Goal: Task Accomplishment & Management: Manage account settings

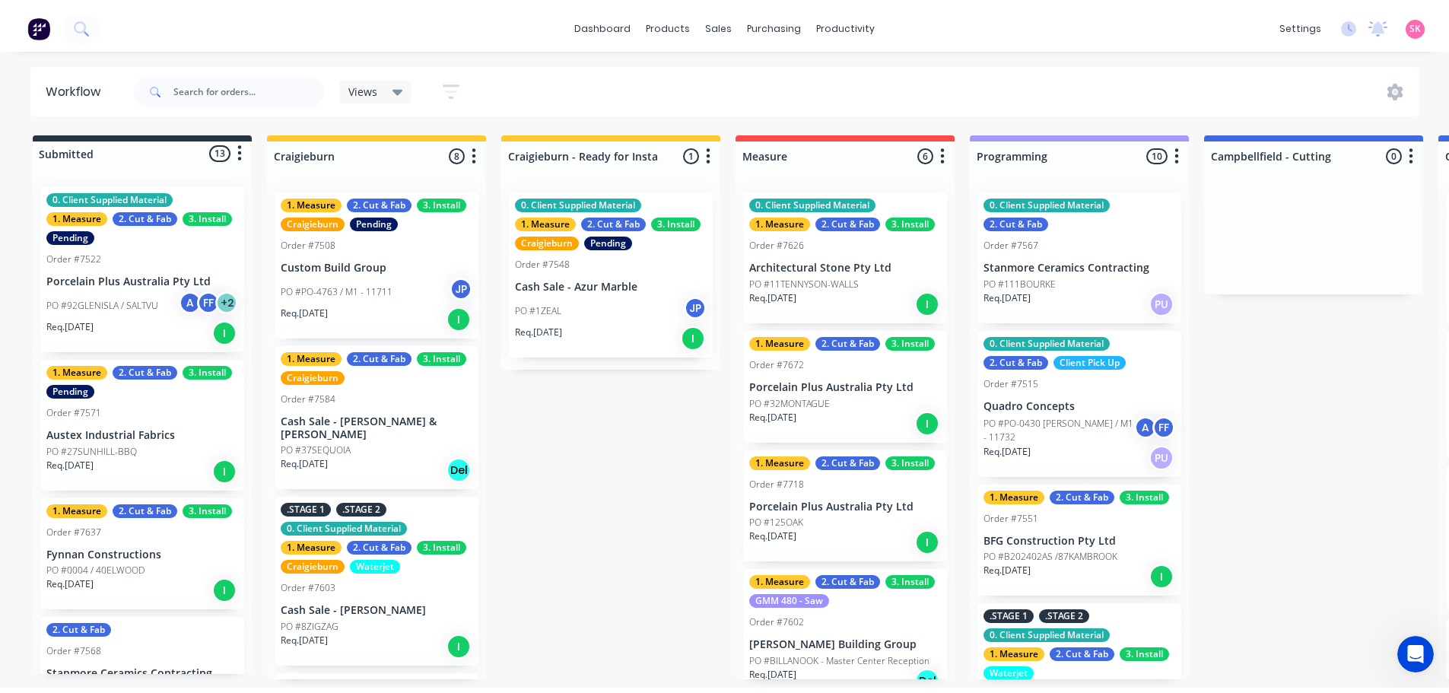
scroll to position [2001, 0]
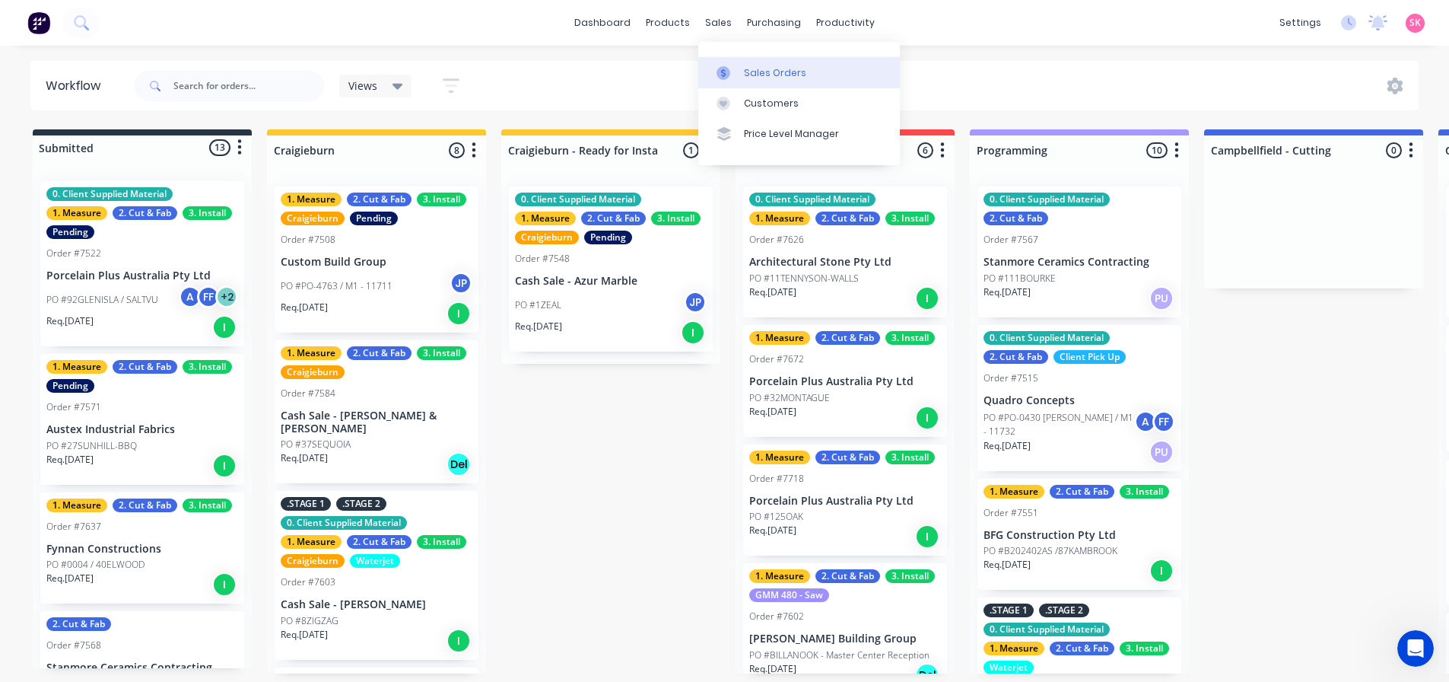
click at [721, 72] on icon at bounding box center [724, 73] width 14 height 14
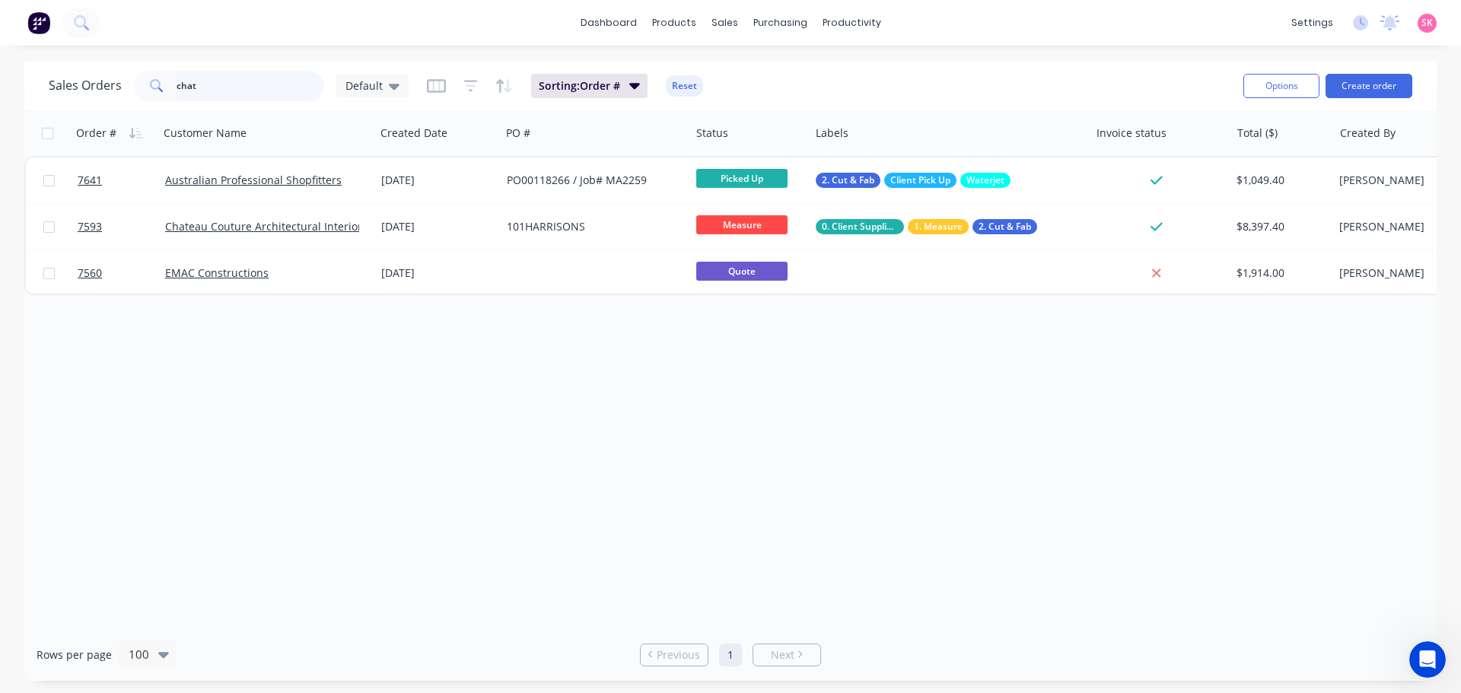
drag, startPoint x: 218, startPoint y: 89, endPoint x: 116, endPoint y: 91, distance: 102.0
click at [116, 91] on div "Sales Orders chat Default" at bounding box center [229, 86] width 360 height 30
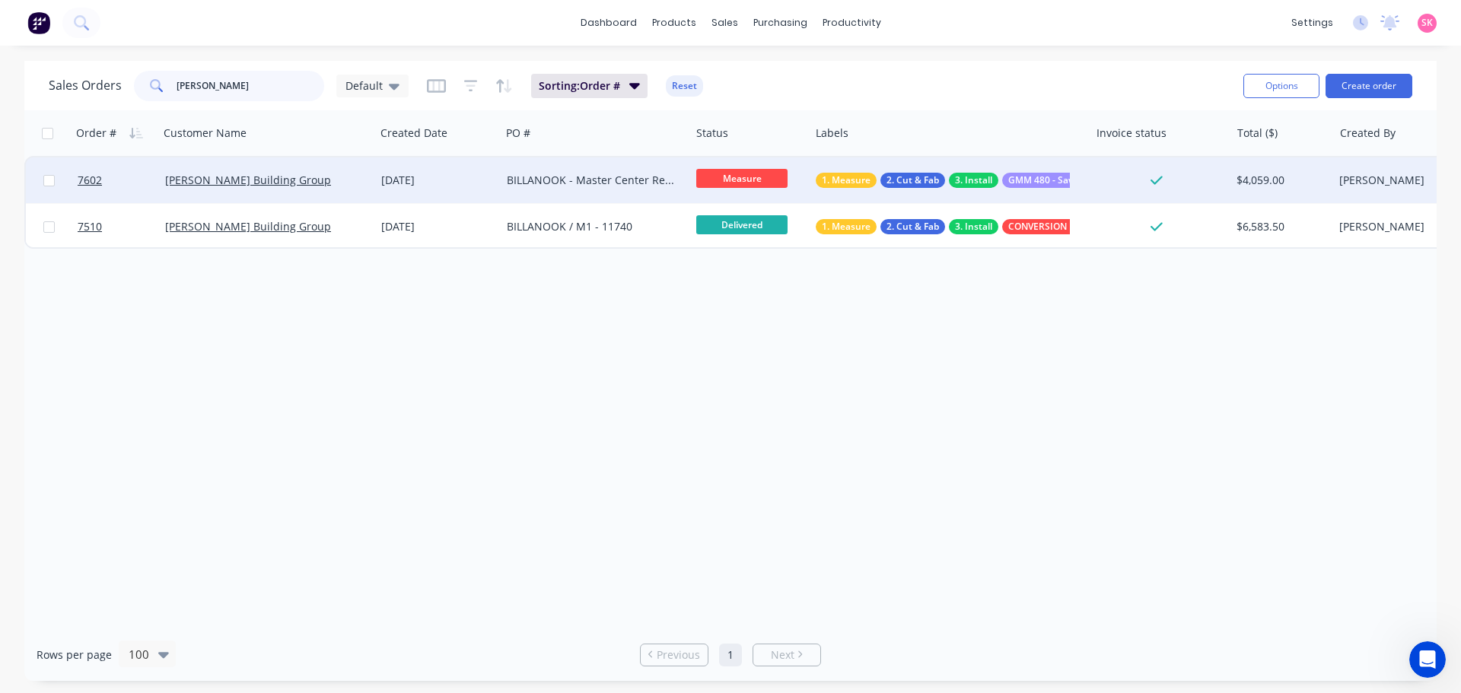
type input "[PERSON_NAME]"
click at [417, 177] on div "[DATE]" at bounding box center [437, 180] width 113 height 15
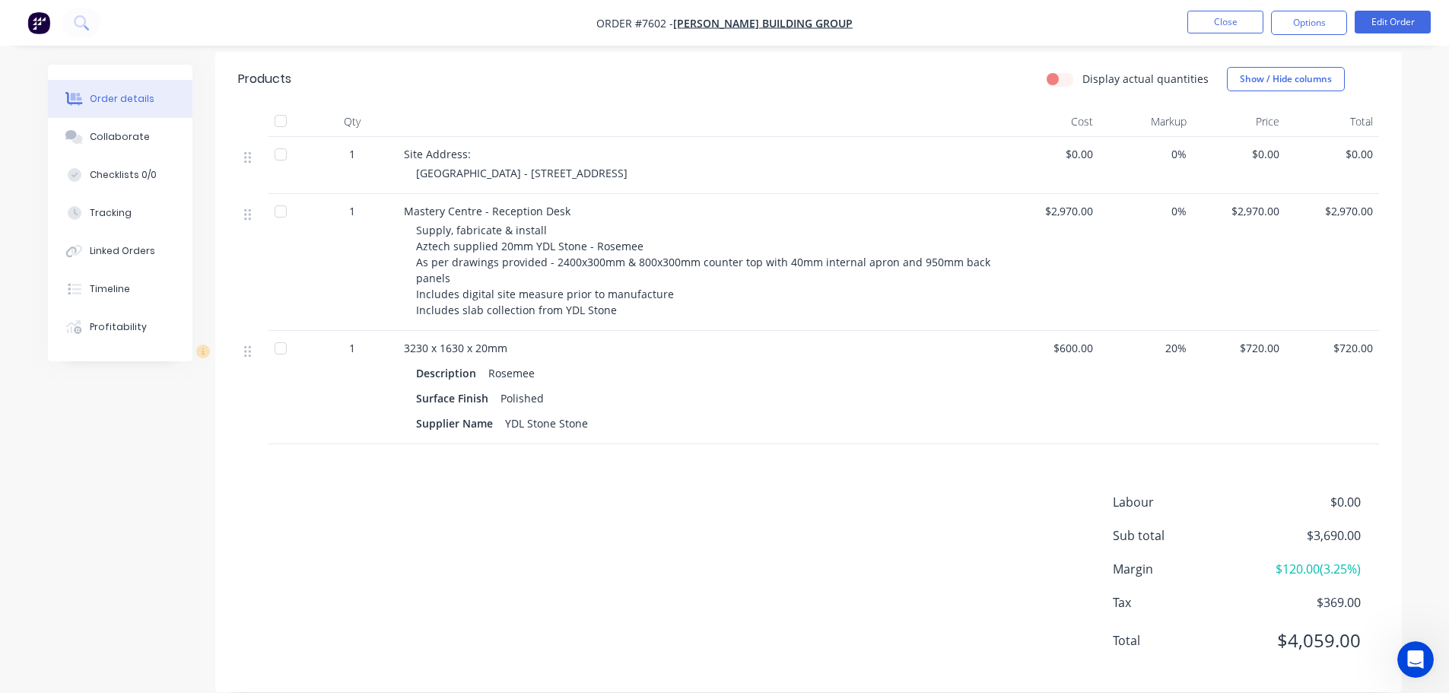
scroll to position [393, 0]
click at [1405, 26] on button "Edit Order" at bounding box center [1393, 22] width 76 height 23
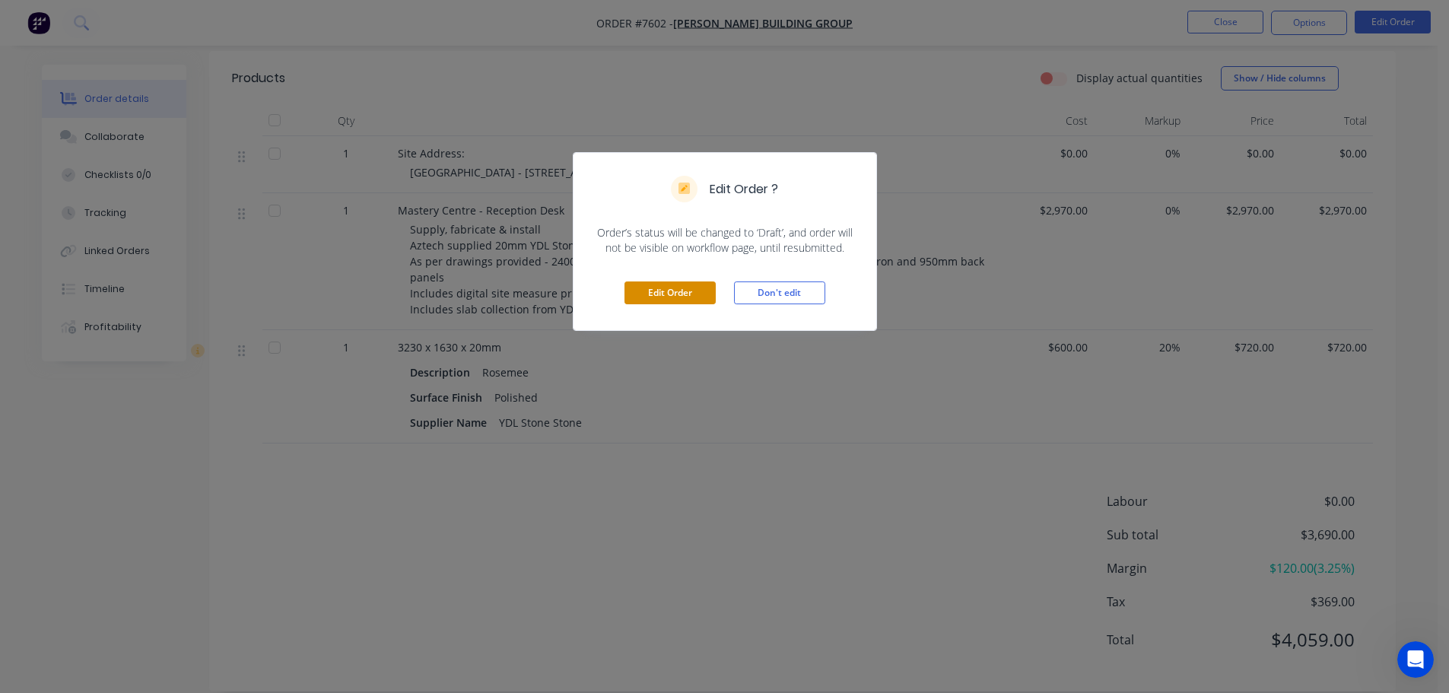
click at [666, 288] on button "Edit Order" at bounding box center [670, 292] width 91 height 23
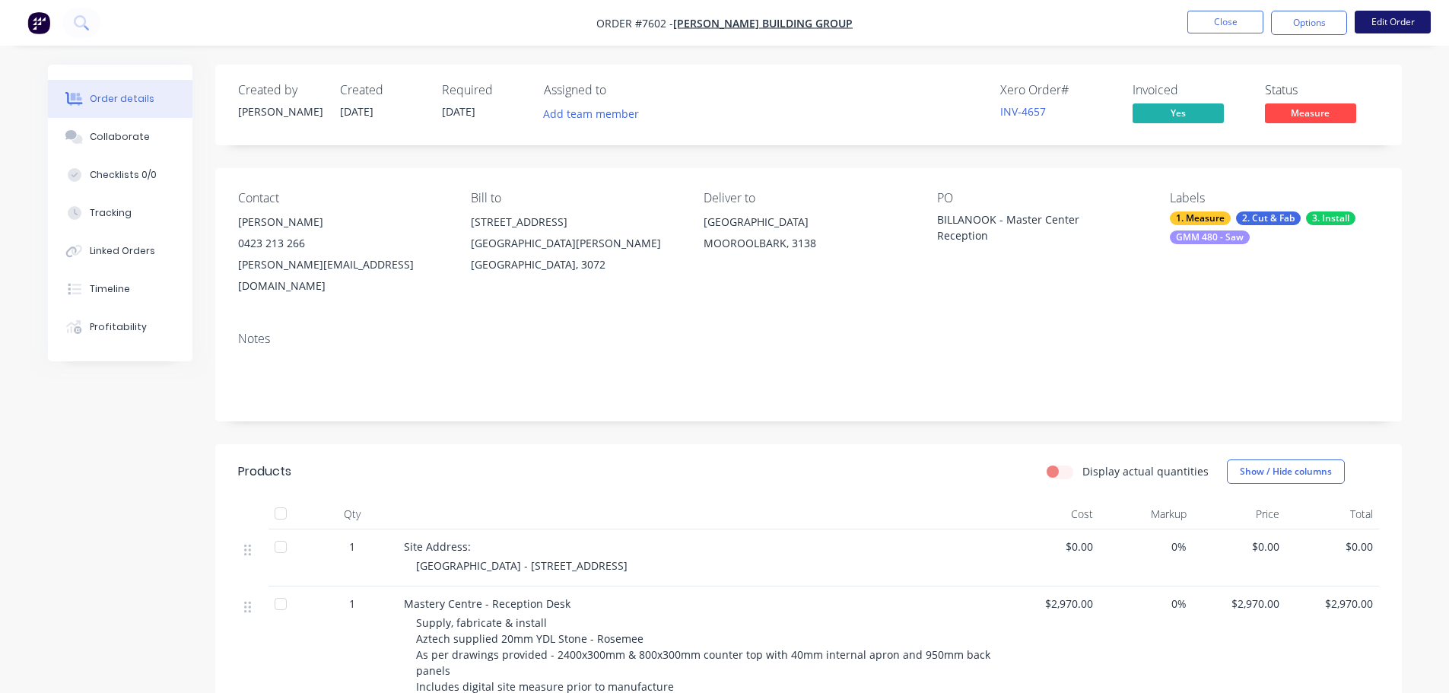
click at [1404, 22] on button "Edit Order" at bounding box center [1393, 22] width 76 height 23
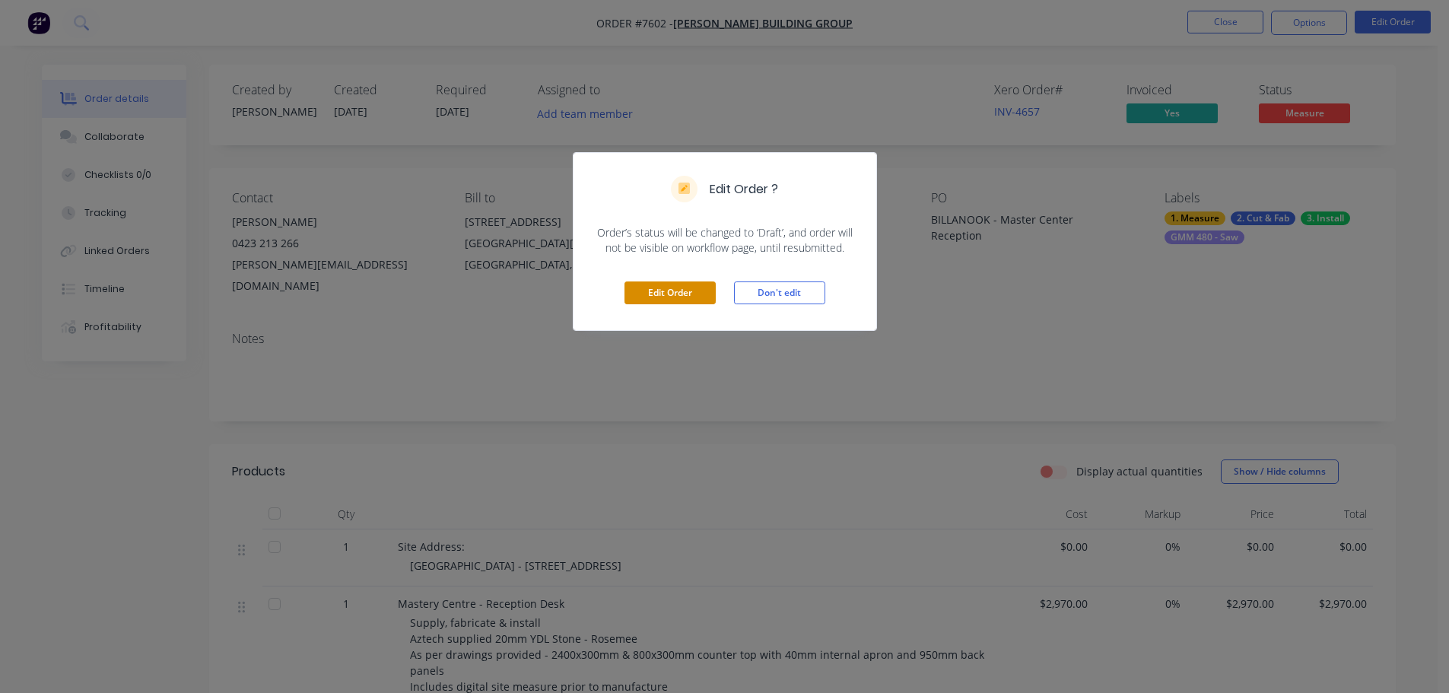
click at [660, 291] on button "Edit Order" at bounding box center [670, 292] width 91 height 23
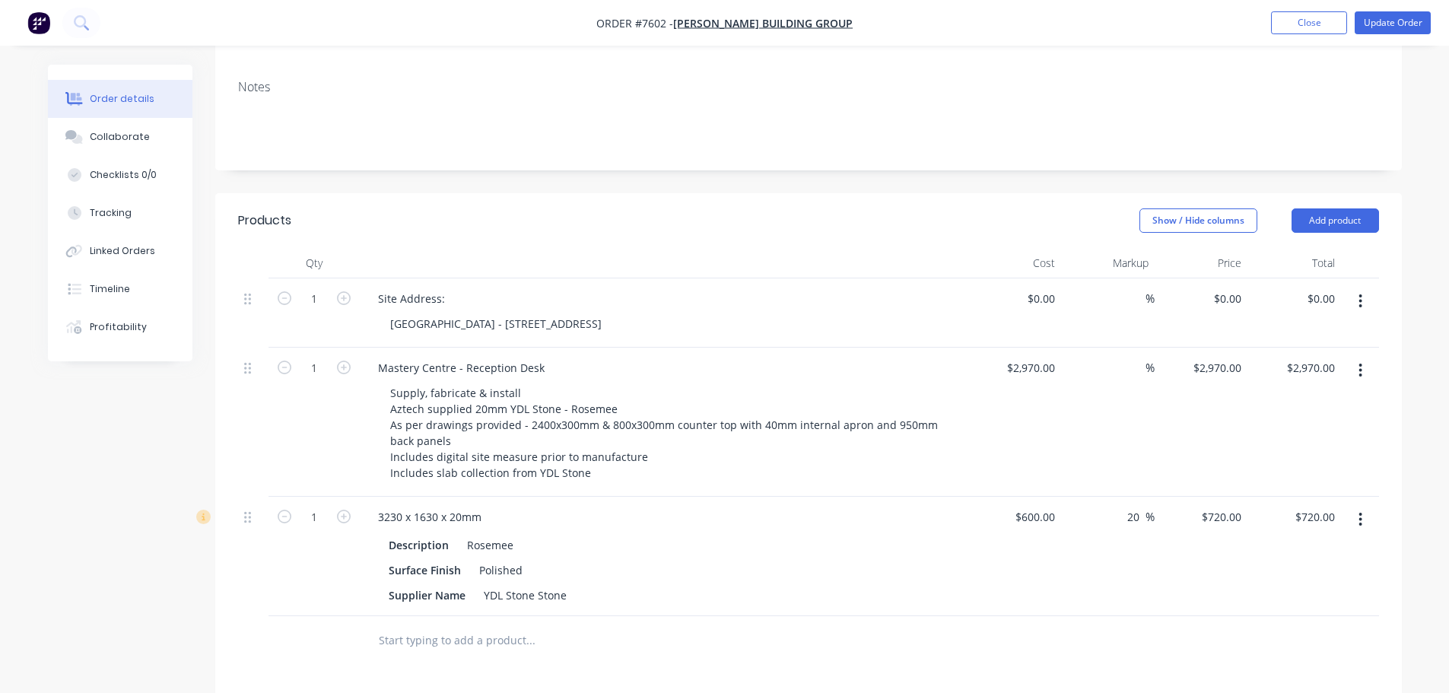
scroll to position [380, 0]
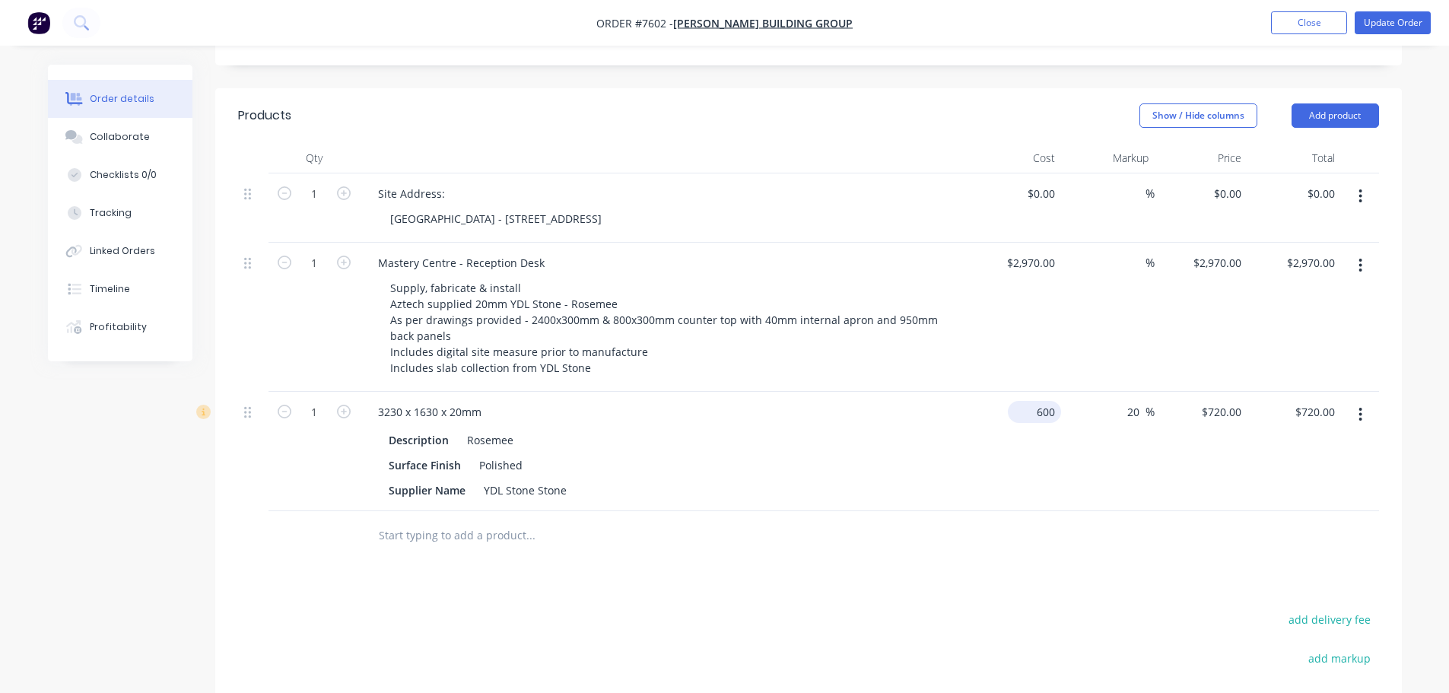
click at [1051, 401] on input "600" at bounding box center [1037, 412] width 47 height 22
type input "$0.00"
type input "0"
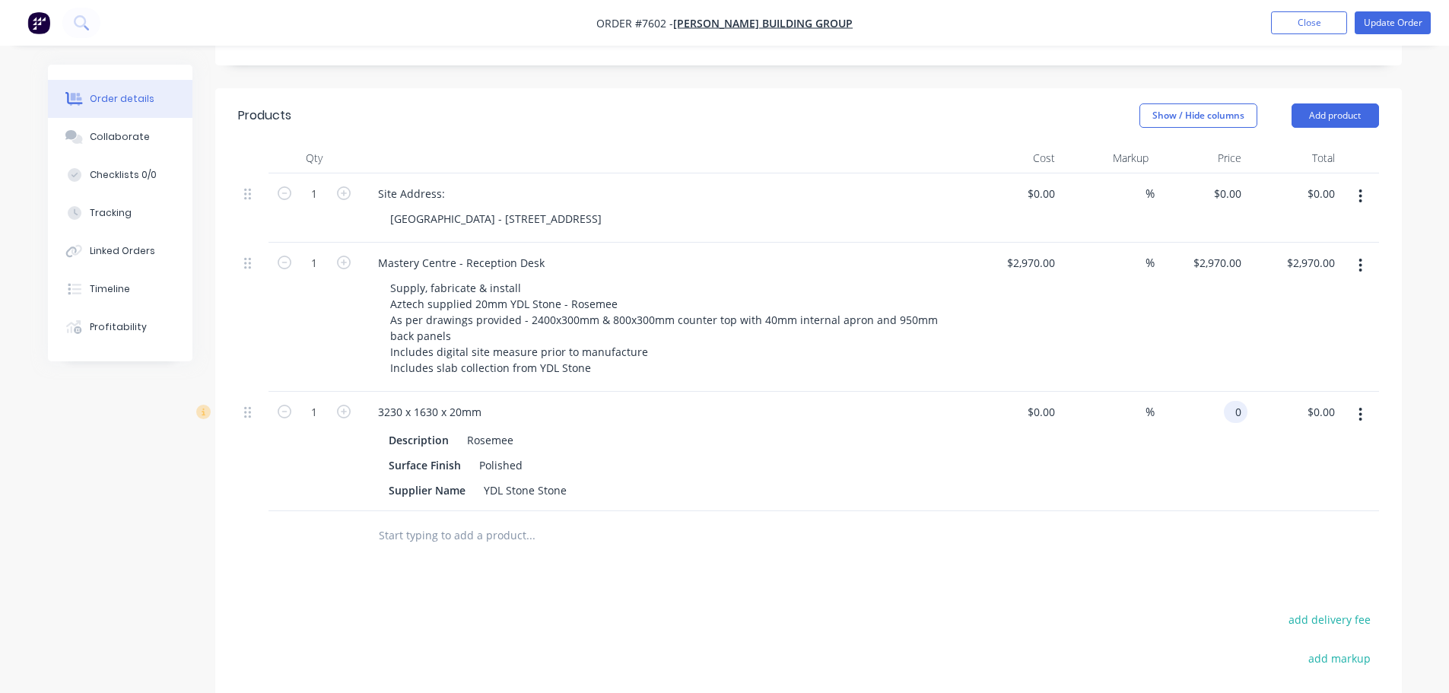
type input "$0.00"
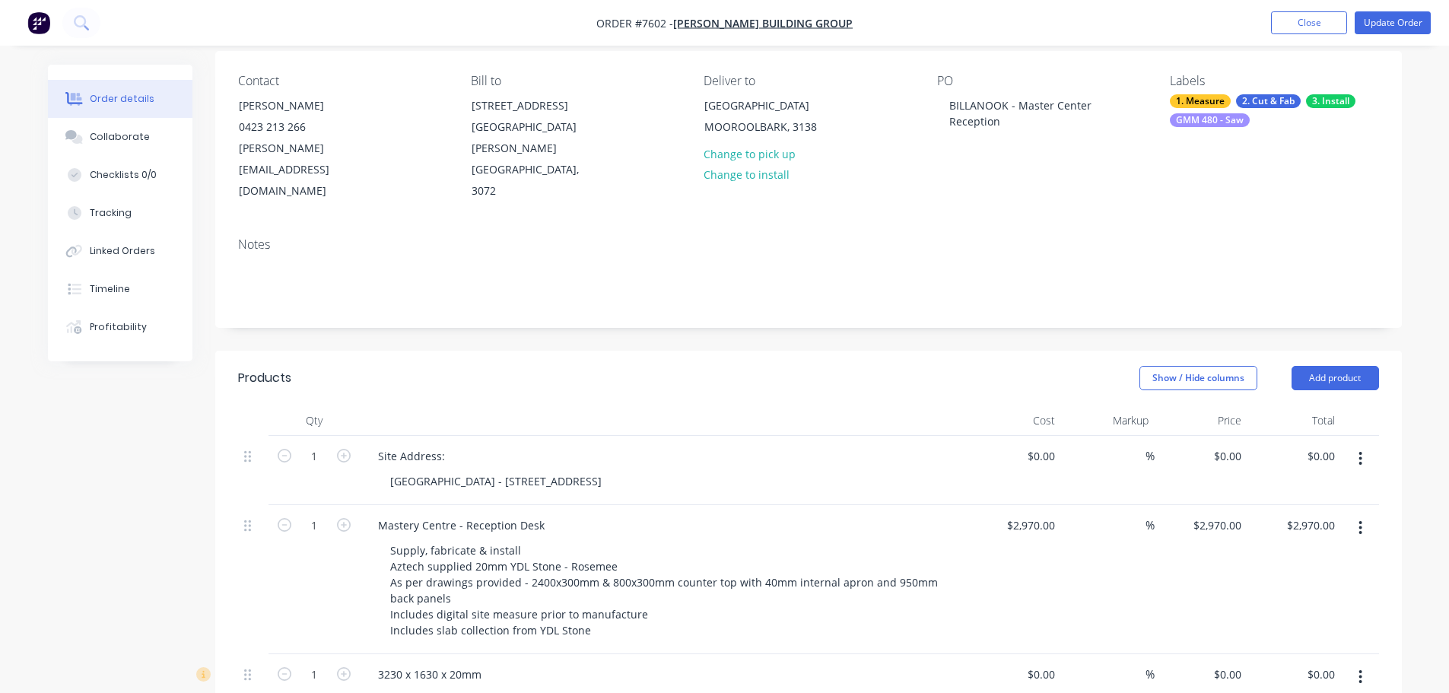
scroll to position [0, 0]
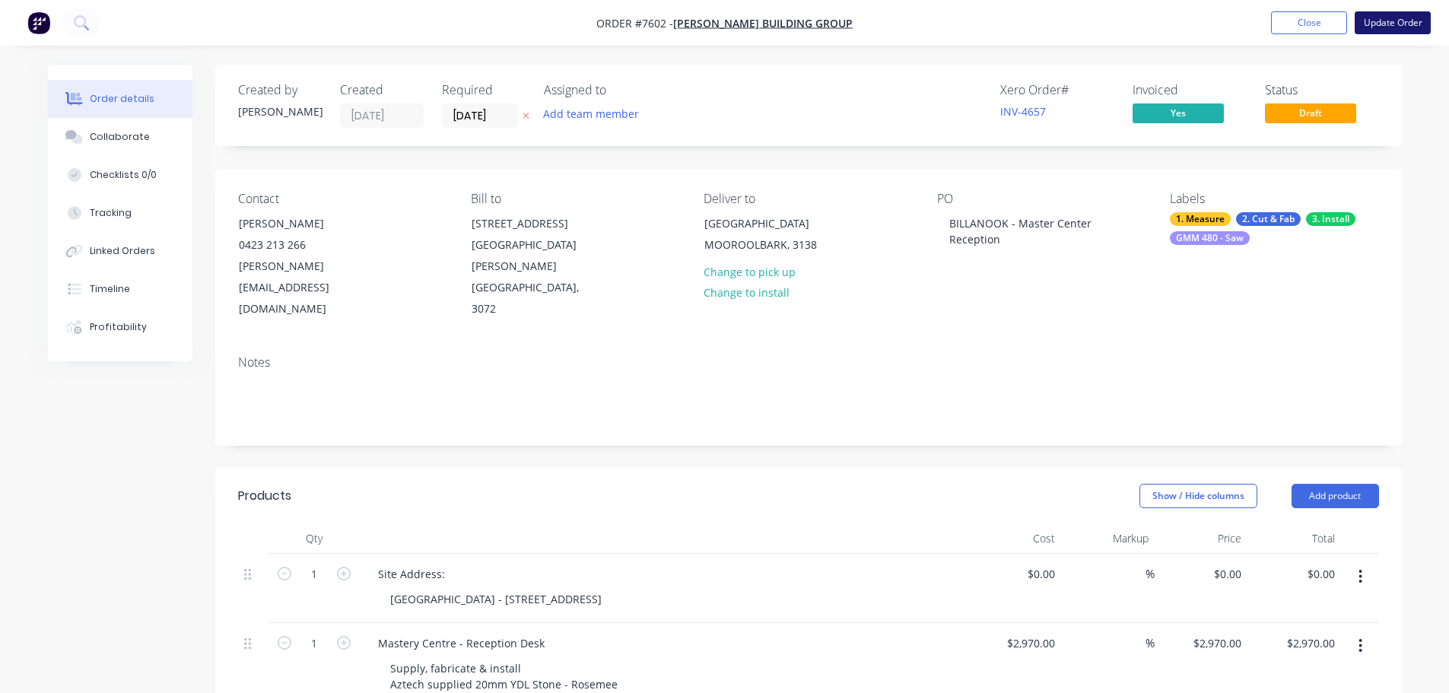
click at [1391, 20] on button "Update Order" at bounding box center [1393, 22] width 76 height 23
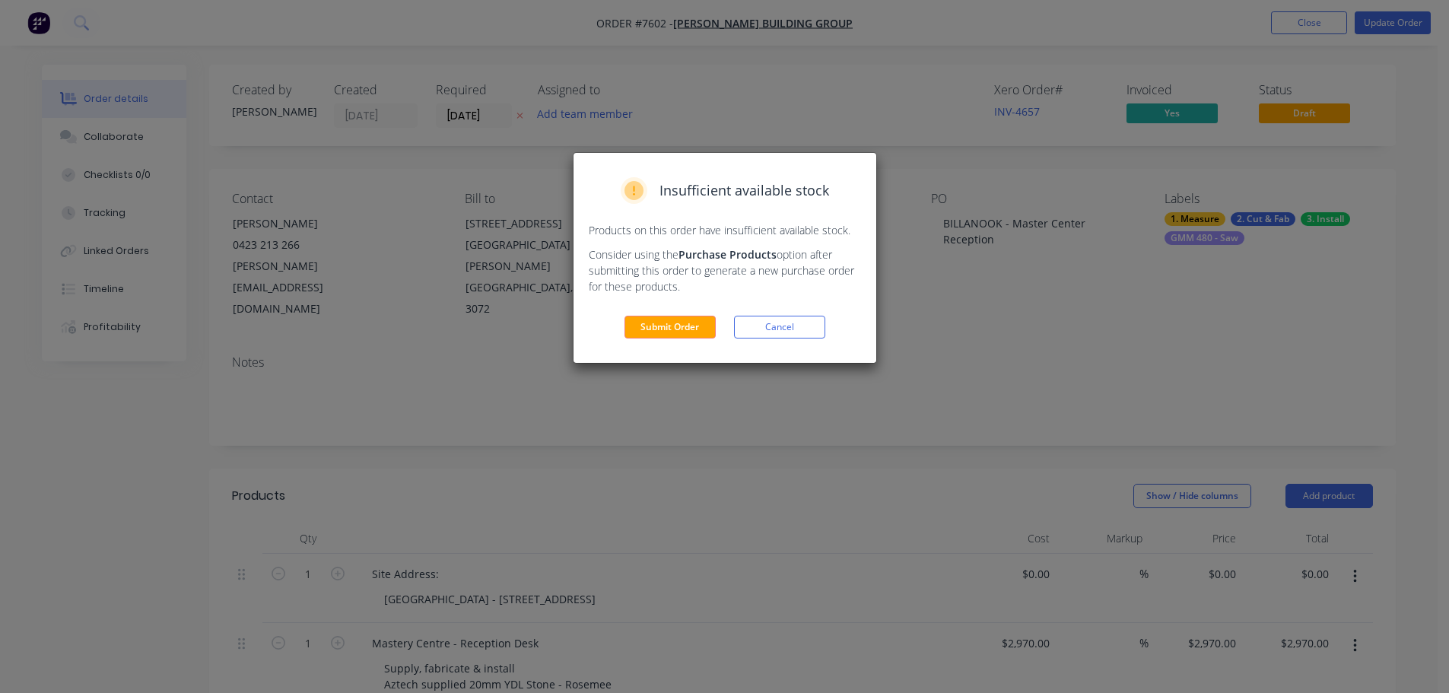
click at [718, 312] on div "Insufficient available stock Products on this order have insufficient available…" at bounding box center [725, 258] width 303 height 210
click at [707, 321] on button "Submit Order" at bounding box center [670, 327] width 91 height 23
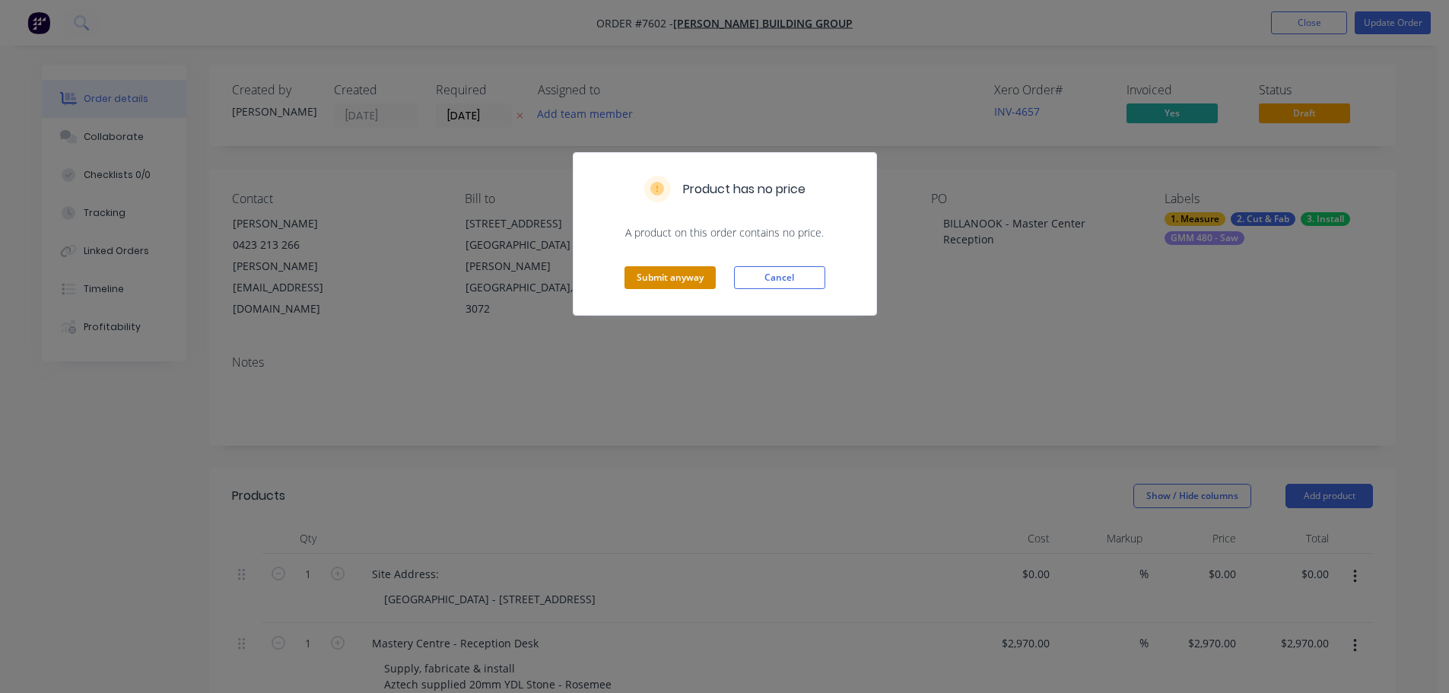
click at [692, 286] on button "Submit anyway" at bounding box center [670, 277] width 91 height 23
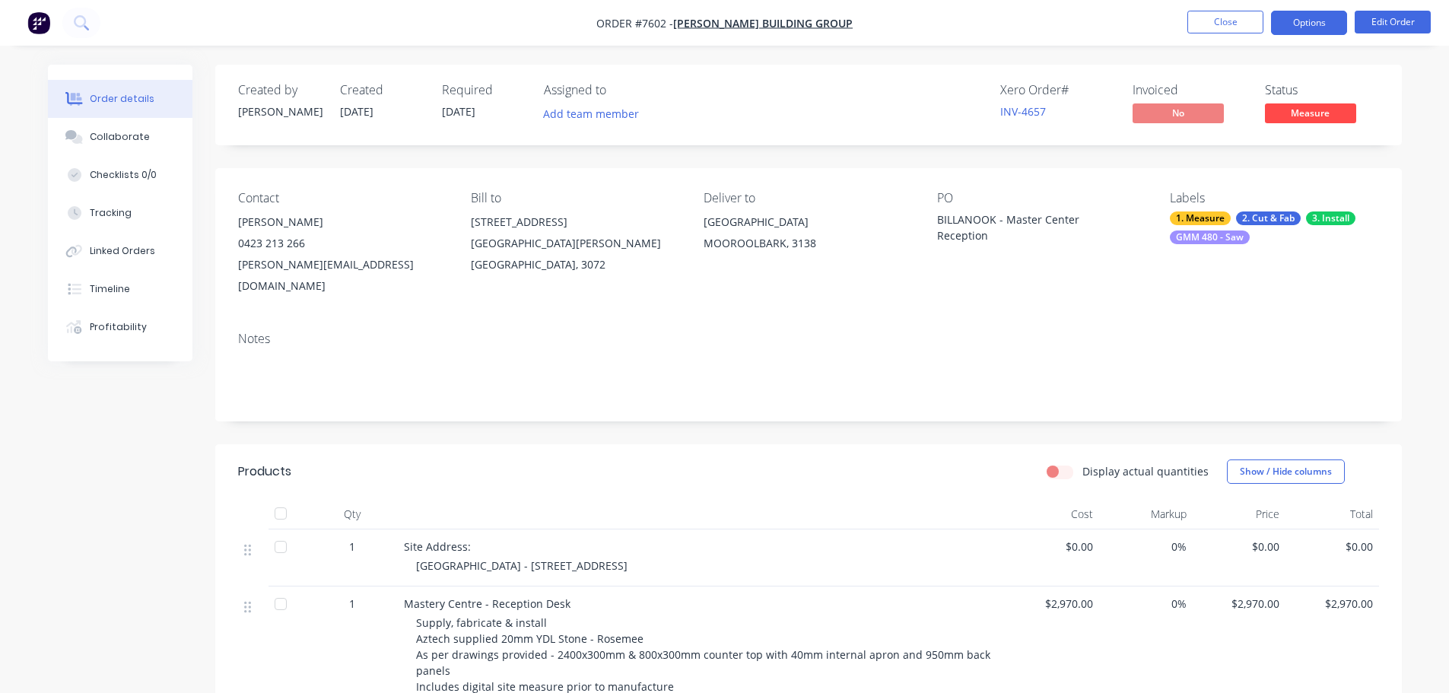
click at [1283, 30] on button "Options" at bounding box center [1309, 23] width 76 height 24
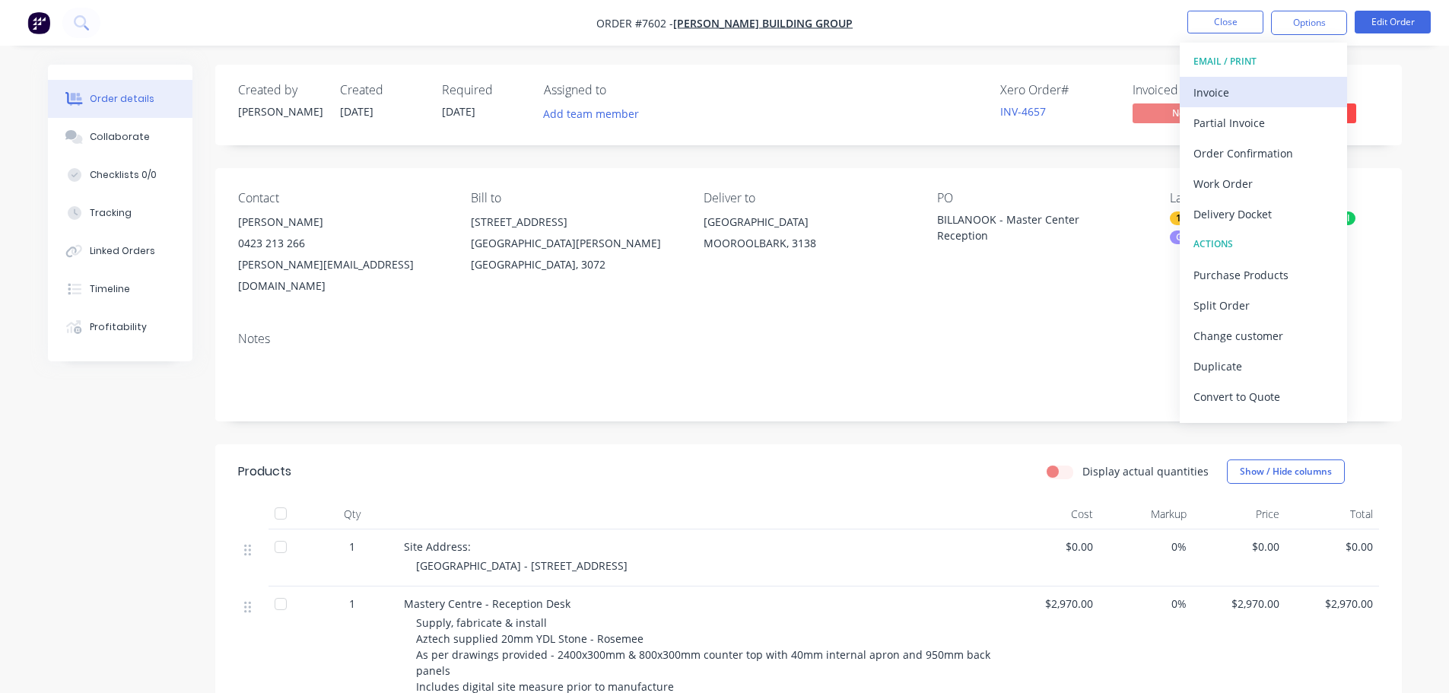
click at [1261, 93] on div "Invoice" at bounding box center [1264, 92] width 140 height 22
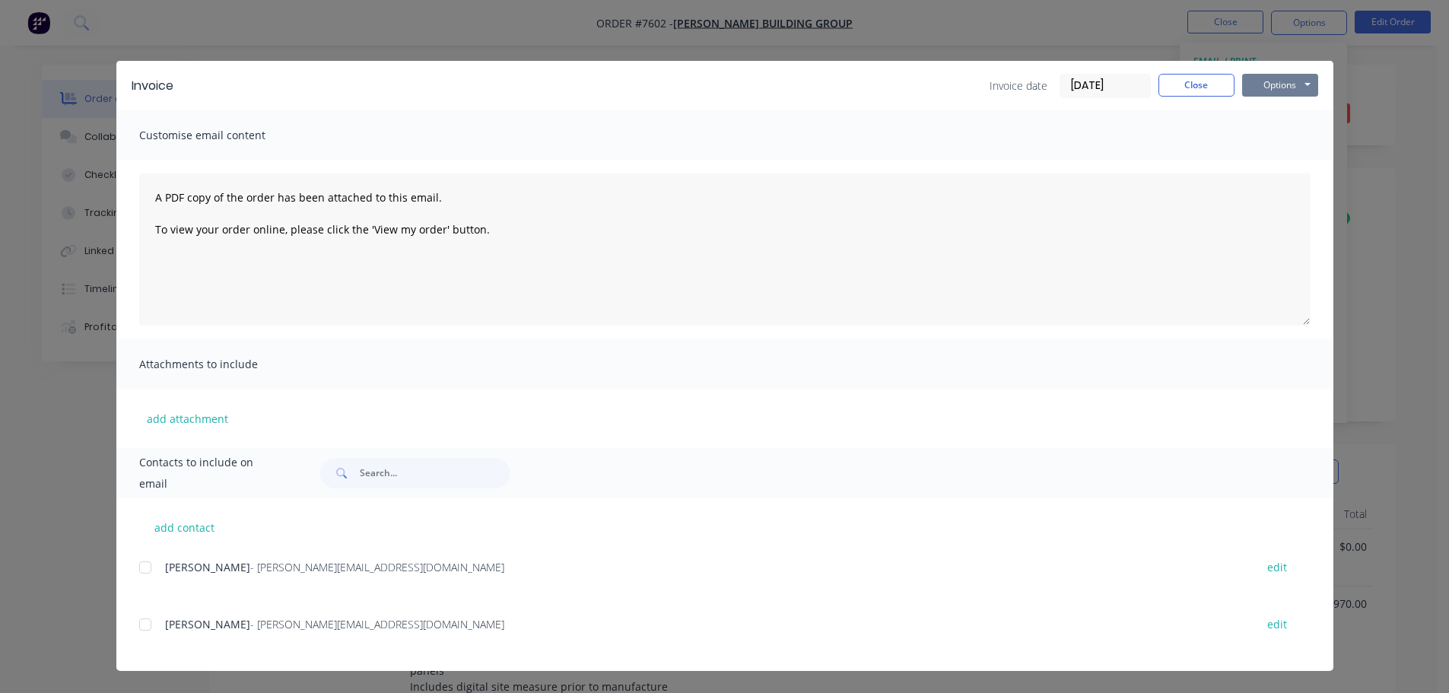
click at [1262, 92] on button "Options" at bounding box center [1280, 85] width 76 height 23
click at [1281, 137] on button "Print" at bounding box center [1290, 137] width 97 height 25
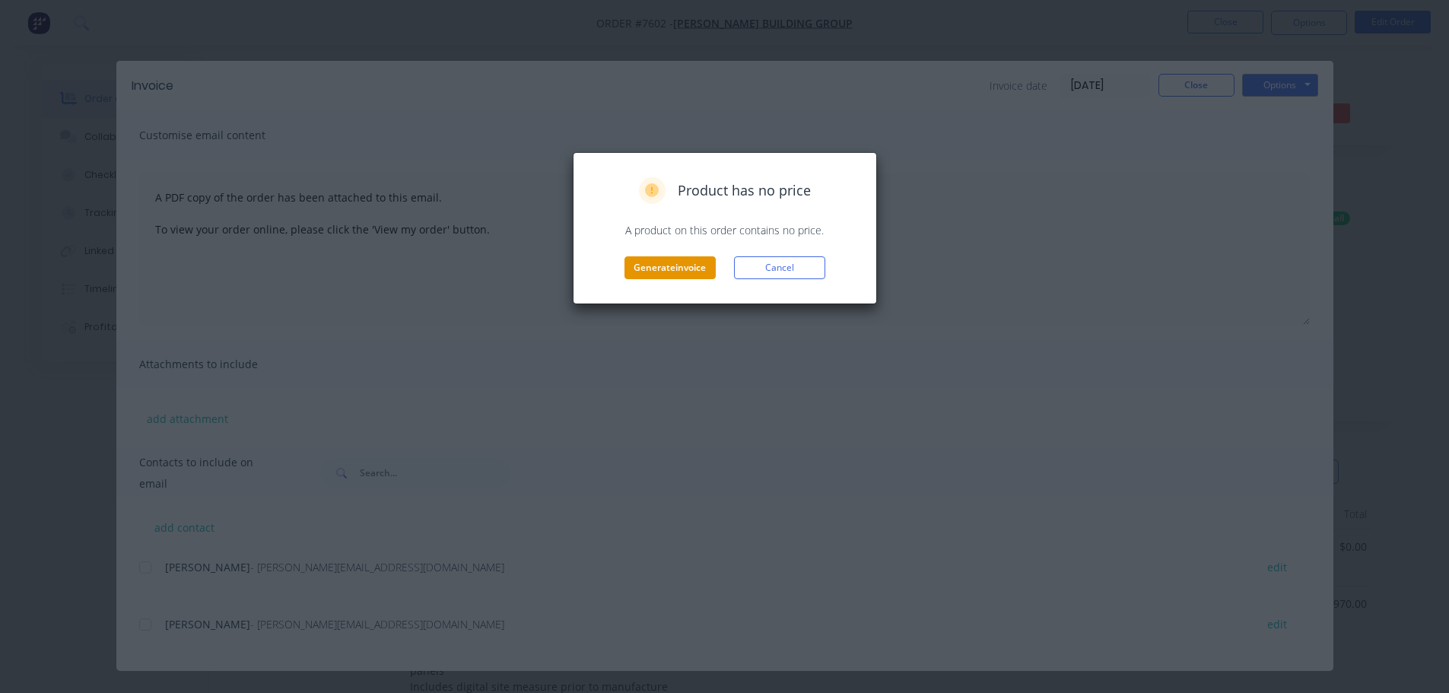
click at [657, 261] on button "Generate invoice" at bounding box center [670, 267] width 91 height 23
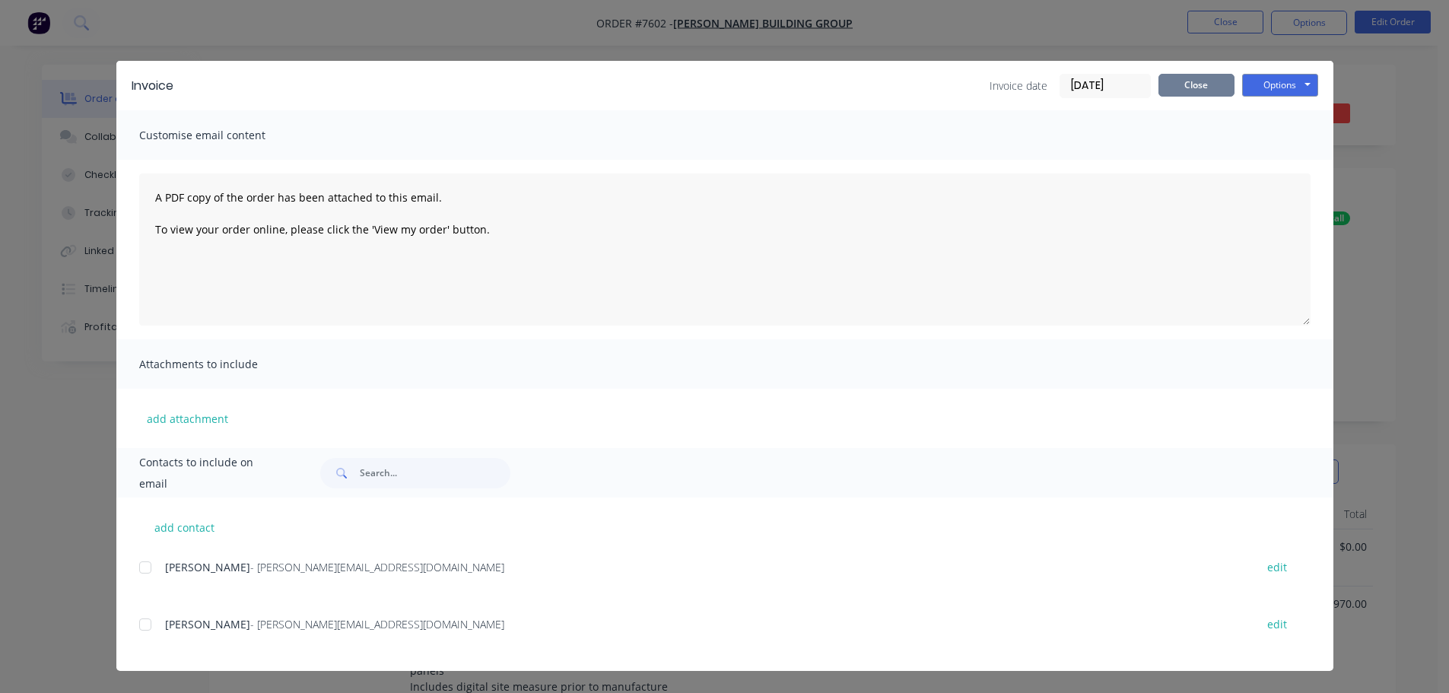
click at [1188, 90] on button "Close" at bounding box center [1197, 85] width 76 height 23
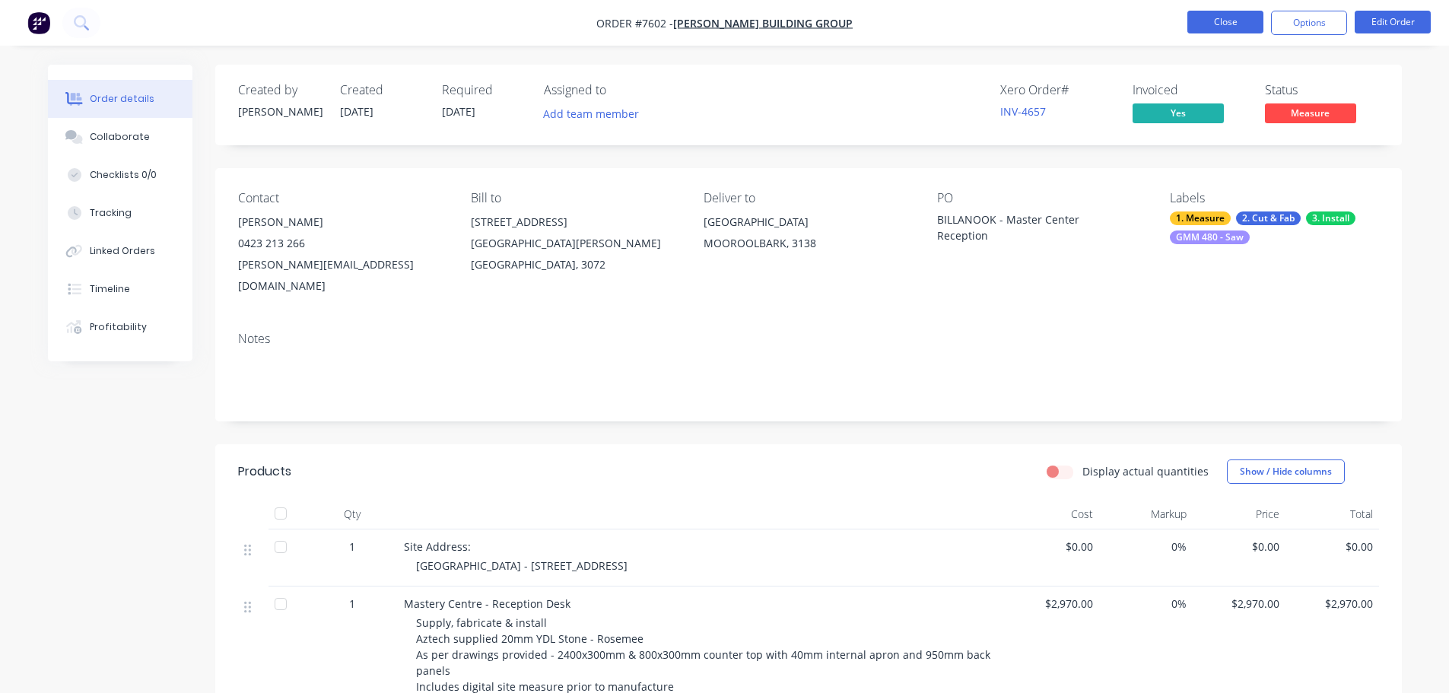
click at [1243, 28] on button "Close" at bounding box center [1225, 22] width 76 height 23
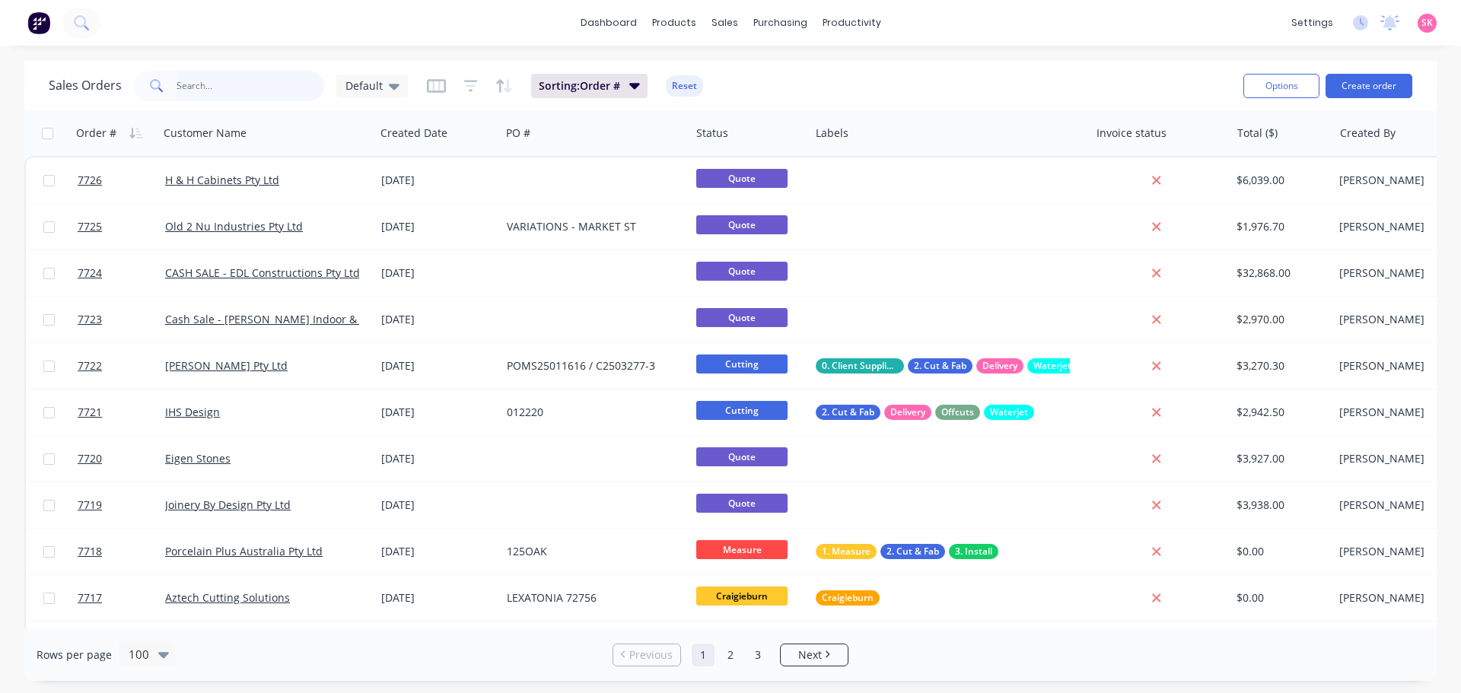
click at [195, 79] on input "text" at bounding box center [250, 86] width 148 height 30
type input "[PERSON_NAME]"
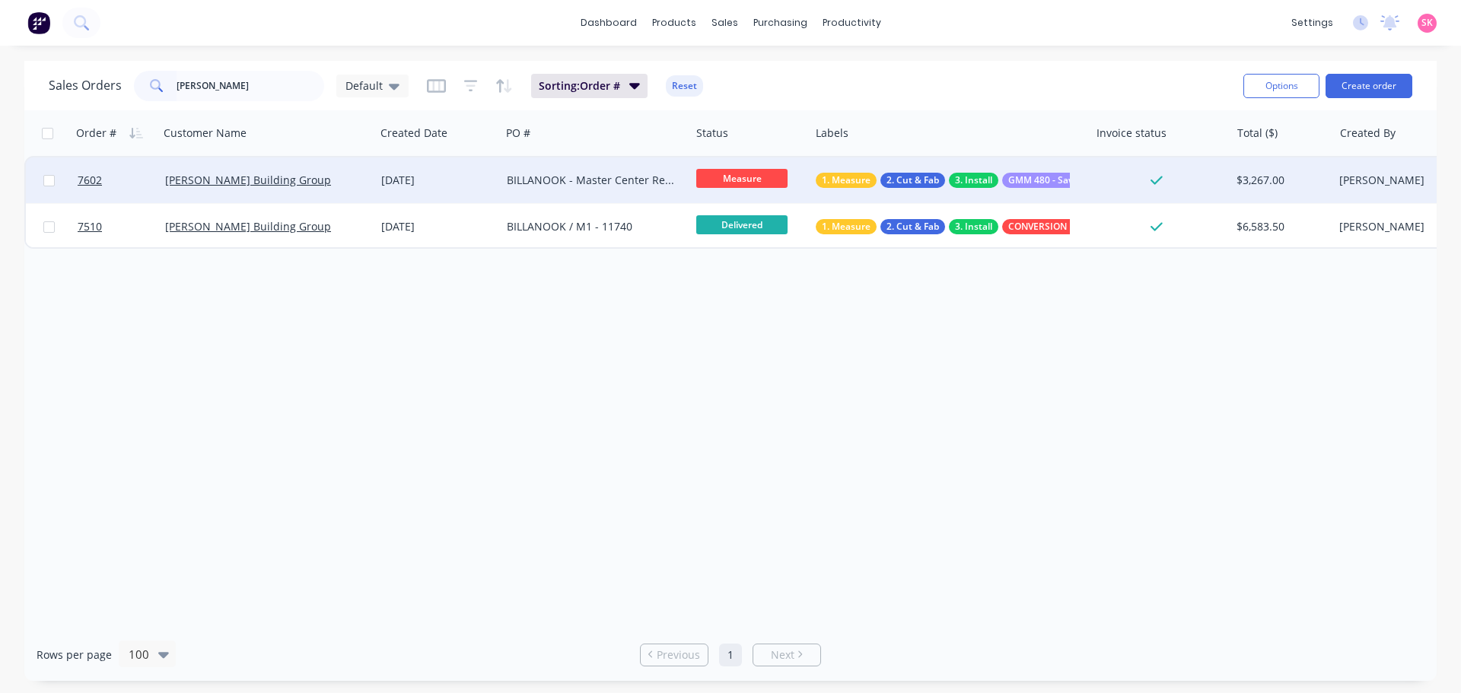
click at [417, 188] on div "[DATE]" at bounding box center [438, 180] width 126 height 46
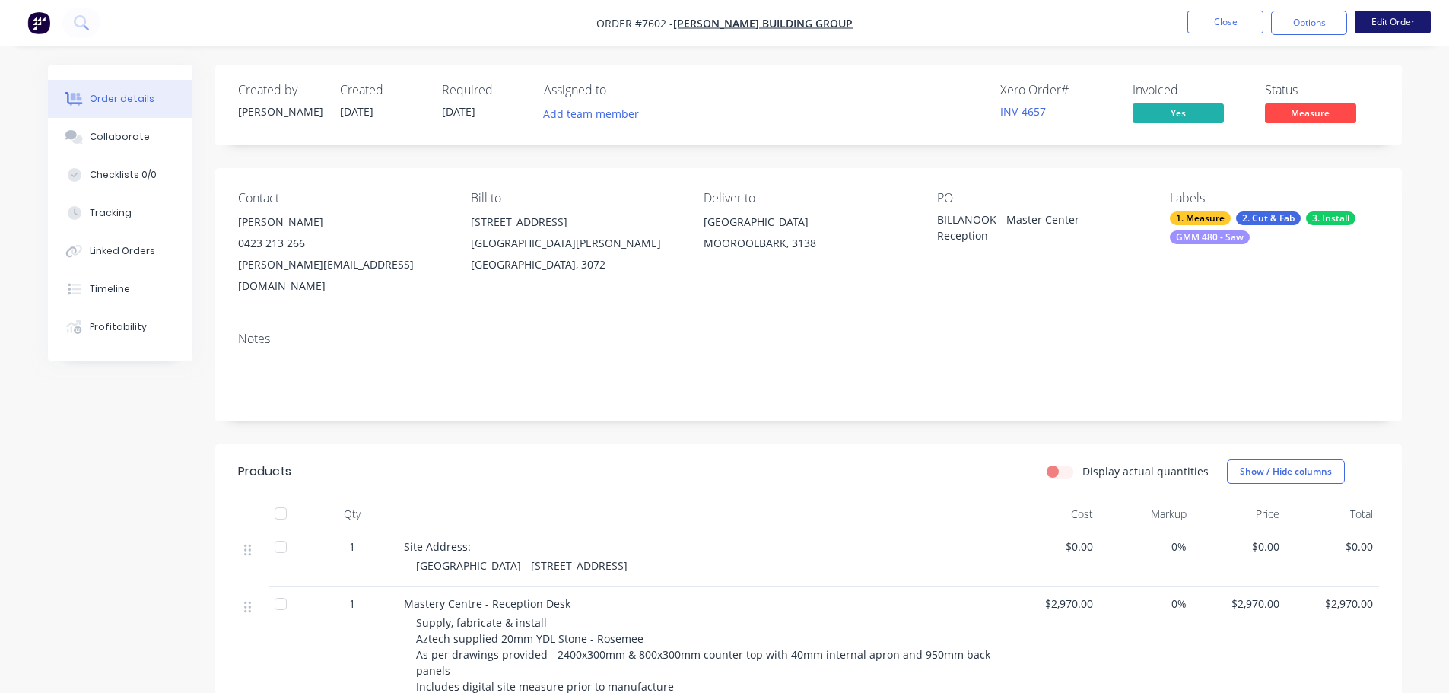
click at [1406, 26] on button "Edit Order" at bounding box center [1393, 22] width 76 height 23
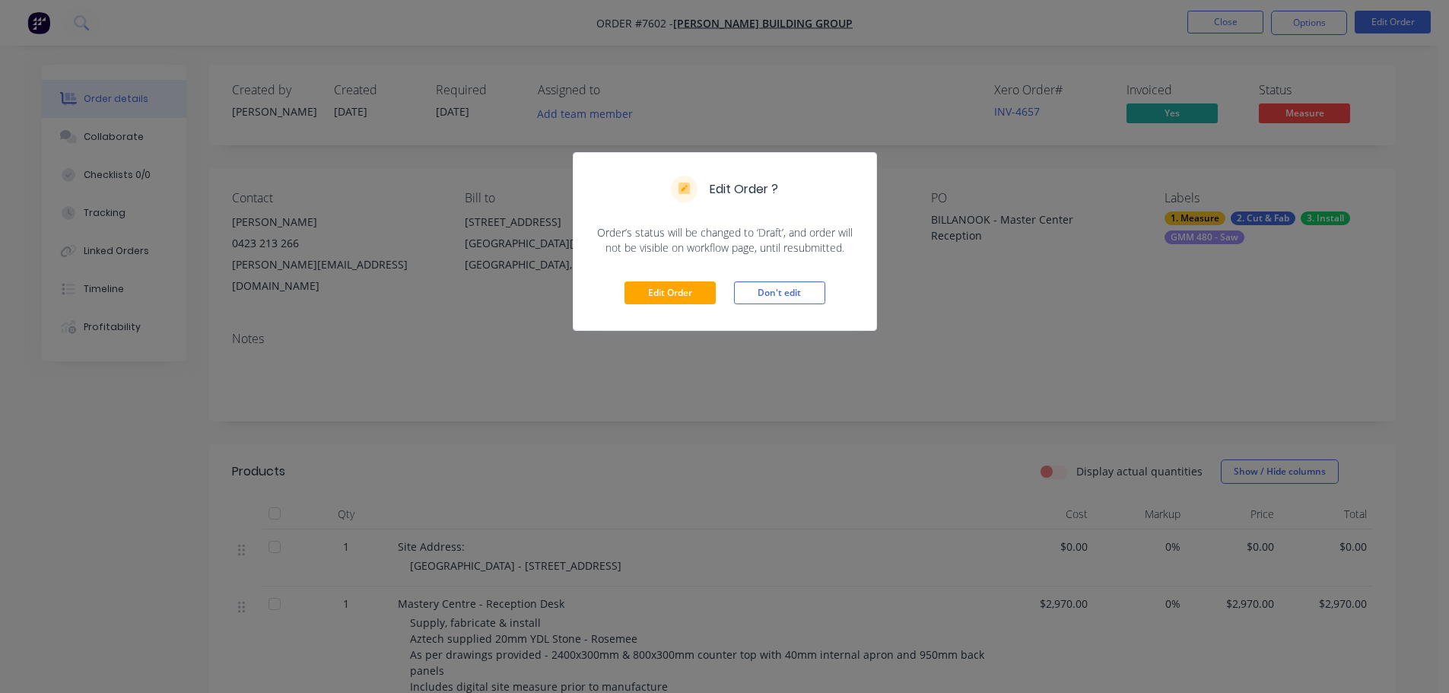
click at [669, 280] on div "Edit Order Don't edit" at bounding box center [725, 293] width 303 height 75
click at [670, 288] on button "Edit Order" at bounding box center [670, 292] width 91 height 23
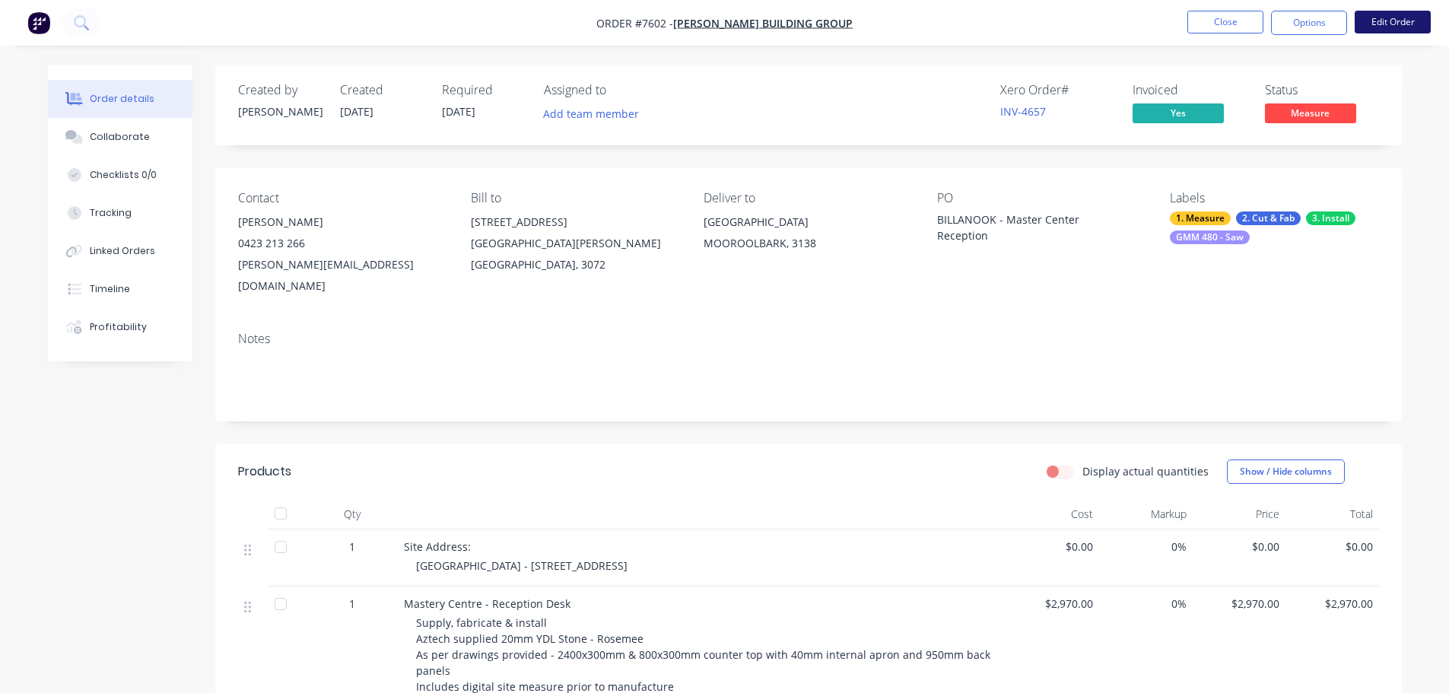
click at [1387, 22] on button "Edit Order" at bounding box center [1393, 22] width 76 height 23
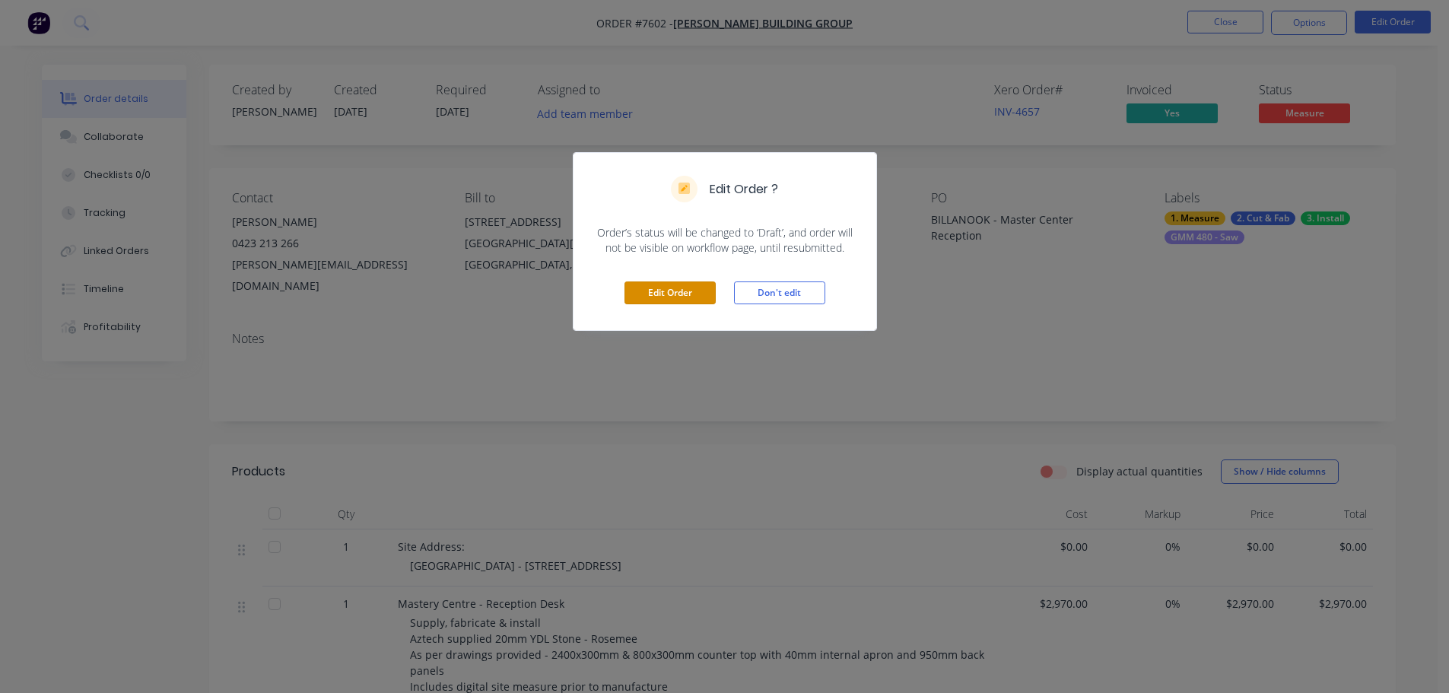
click at [703, 289] on button "Edit Order" at bounding box center [670, 292] width 91 height 23
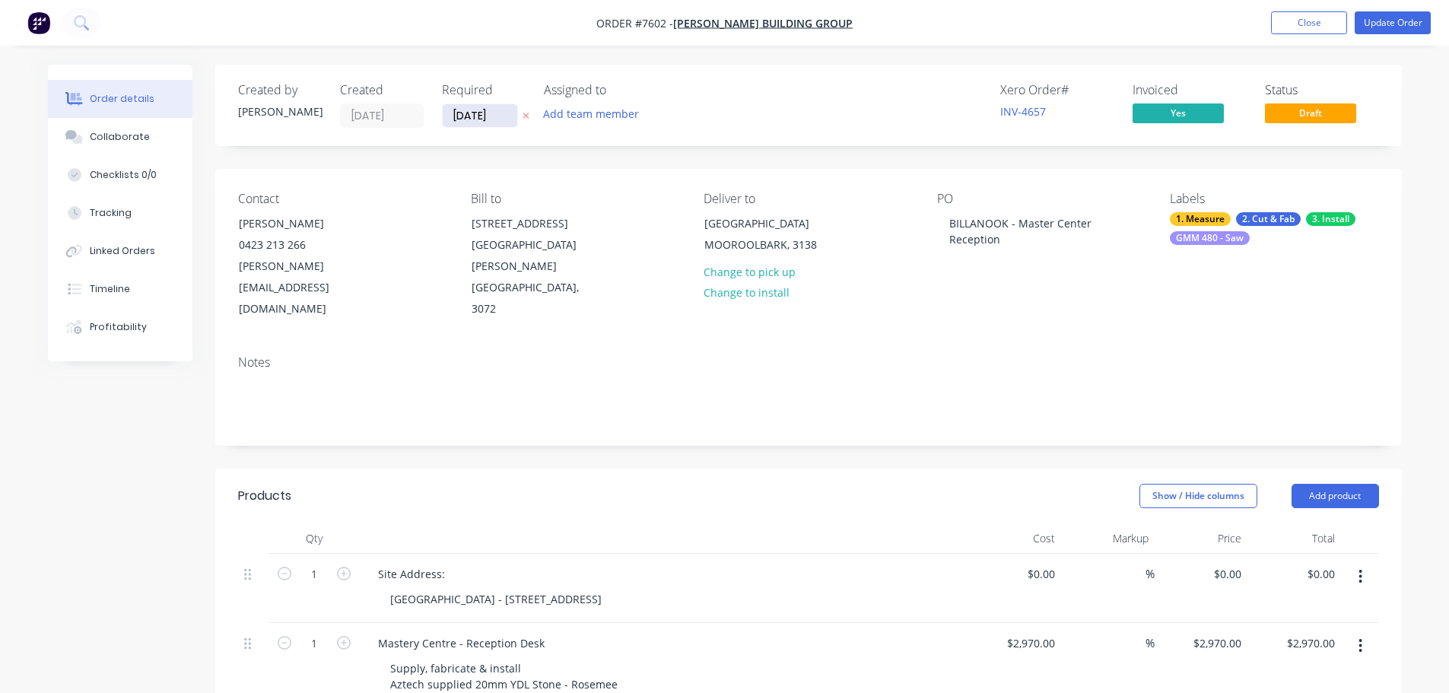
click at [506, 119] on input "[DATE]" at bounding box center [480, 115] width 75 height 23
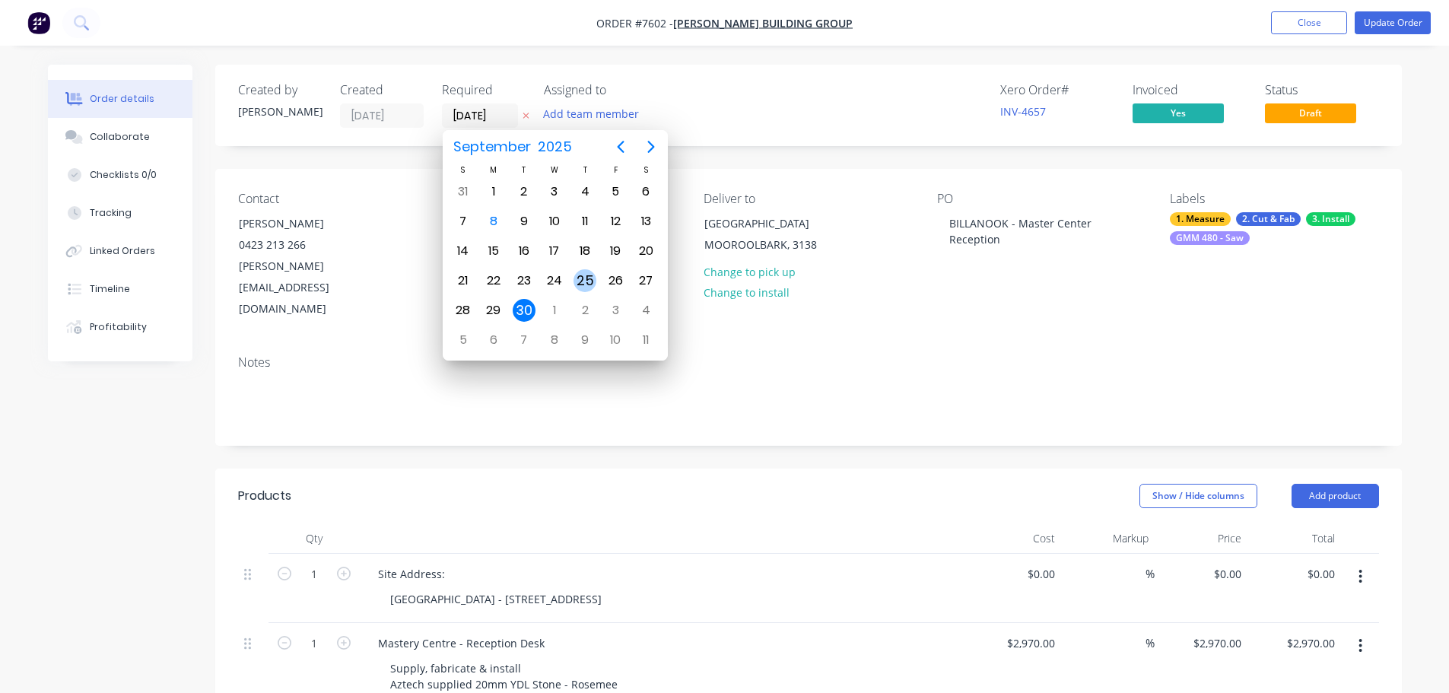
click at [591, 281] on div "25" at bounding box center [585, 280] width 23 height 23
type input "[DATE]"
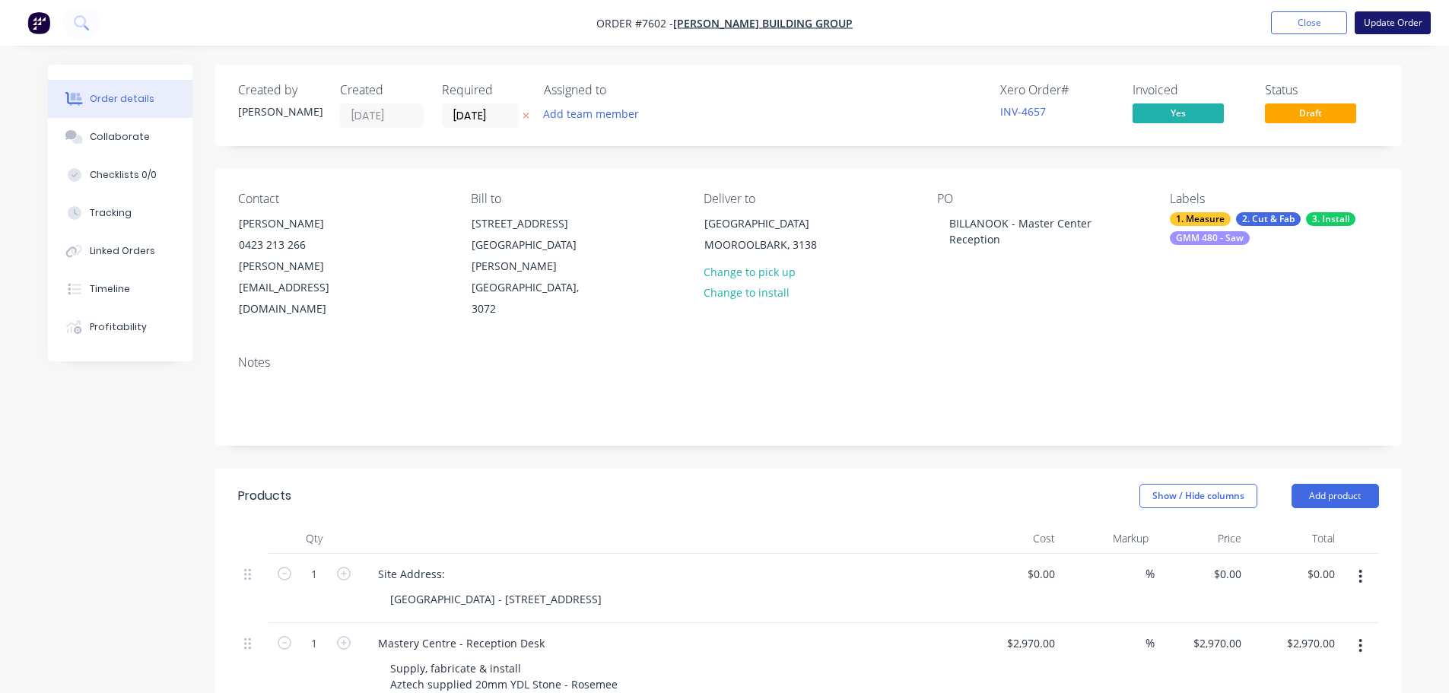
click at [1373, 17] on button "Update Order" at bounding box center [1393, 22] width 76 height 23
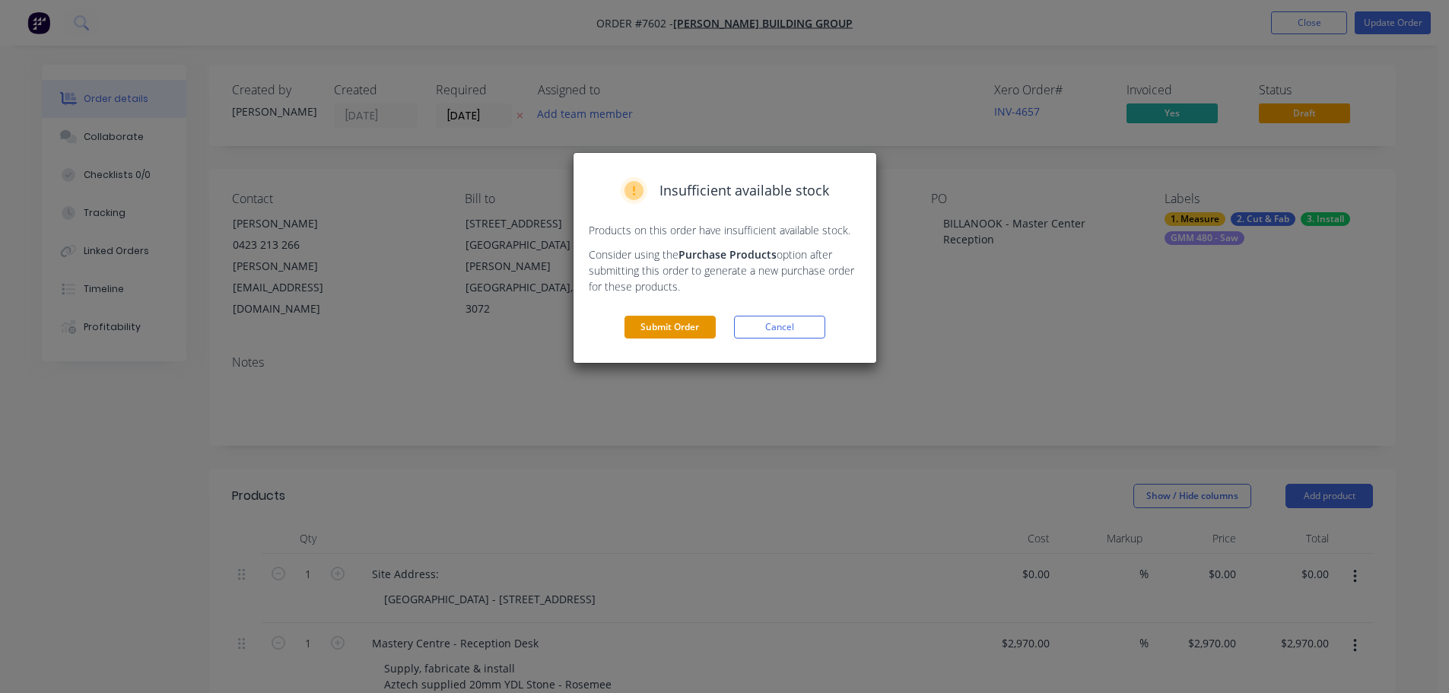
click at [675, 323] on button "Submit Order" at bounding box center [670, 327] width 91 height 23
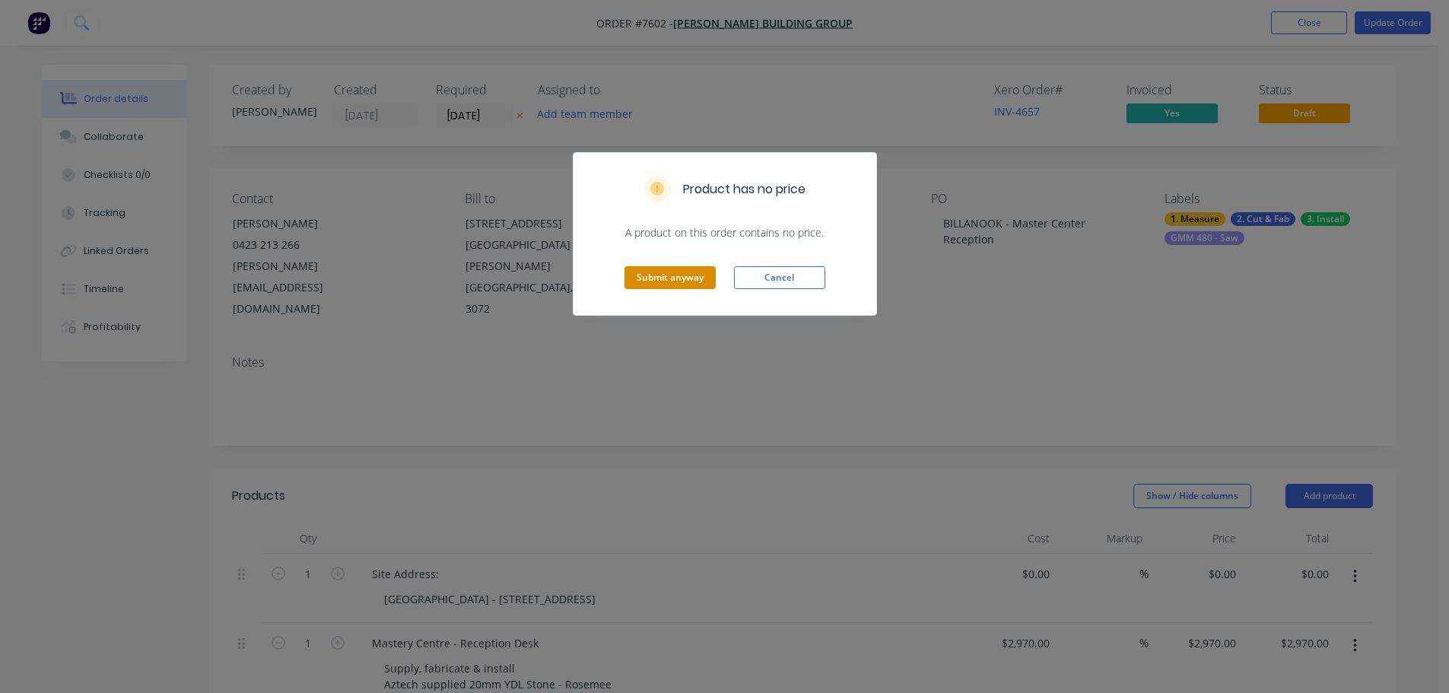
click at [690, 278] on button "Submit anyway" at bounding box center [670, 277] width 91 height 23
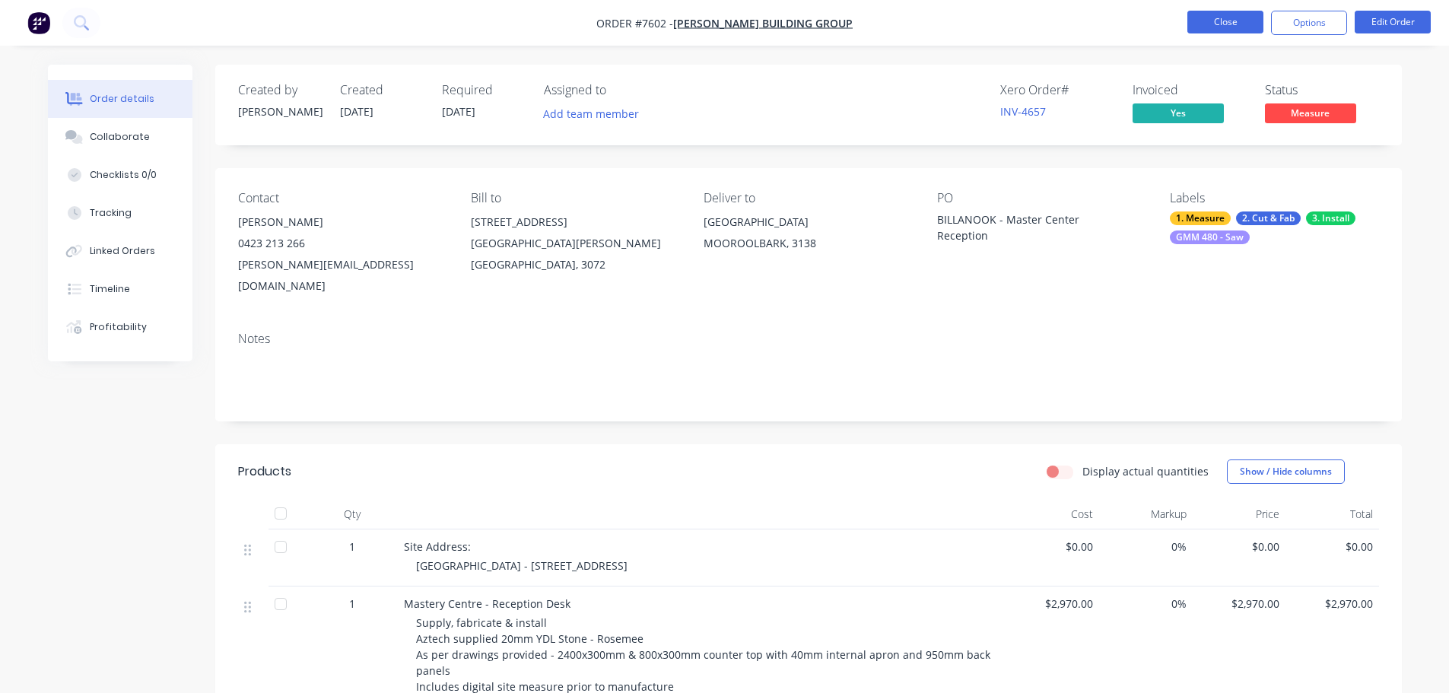
click at [1247, 19] on button "Close" at bounding box center [1225, 22] width 76 height 23
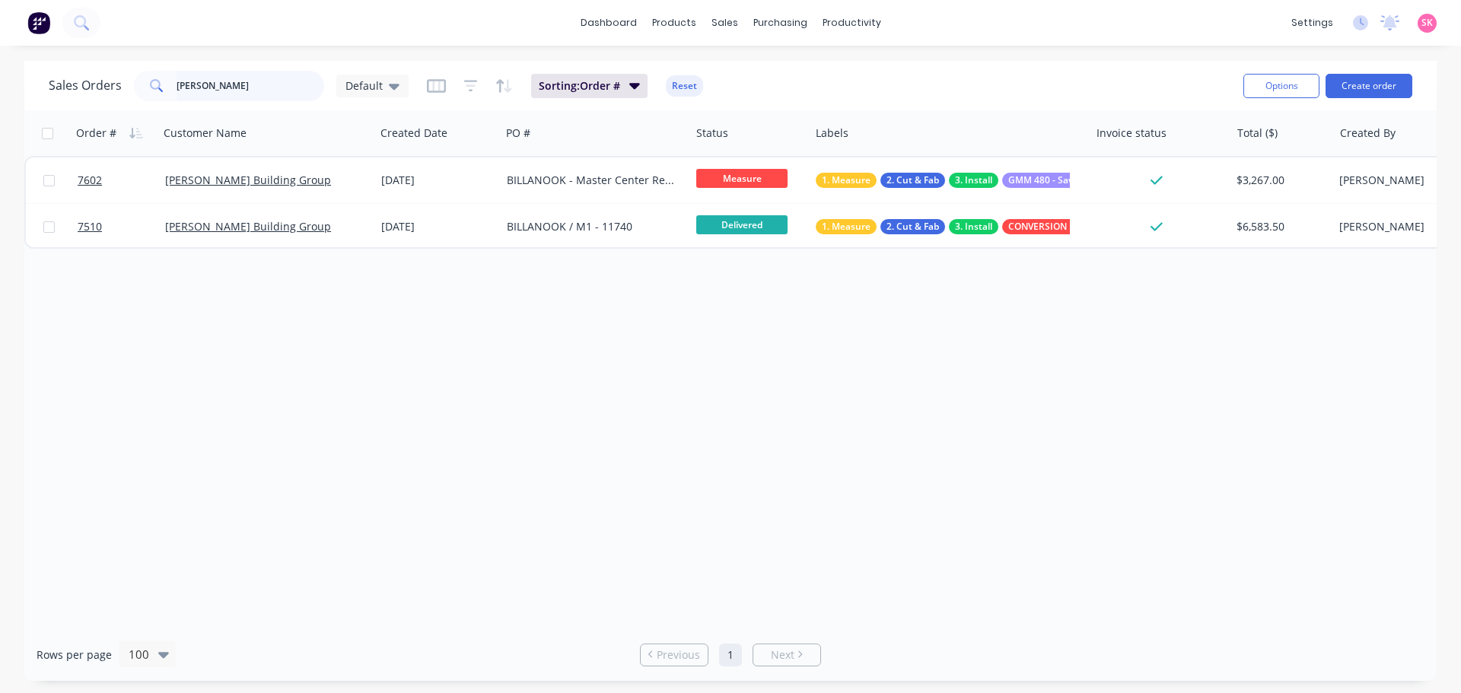
drag, startPoint x: 227, startPoint y: 78, endPoint x: -45, endPoint y: 162, distance: 284.2
click at [0, 162] on html "dashboard products sales purchasing productivity dashboard products Product Cat…" at bounding box center [730, 346] width 1461 height 693
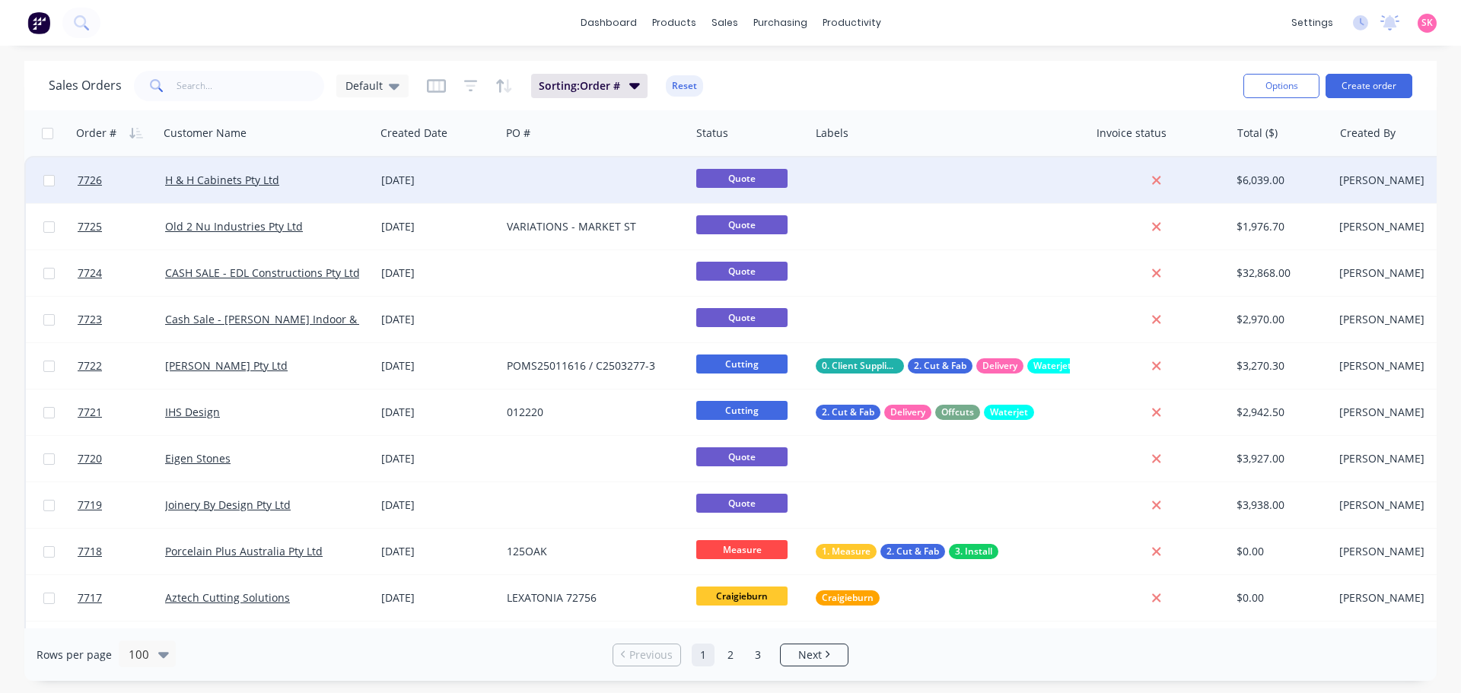
click at [492, 192] on div "[DATE]" at bounding box center [438, 180] width 126 height 46
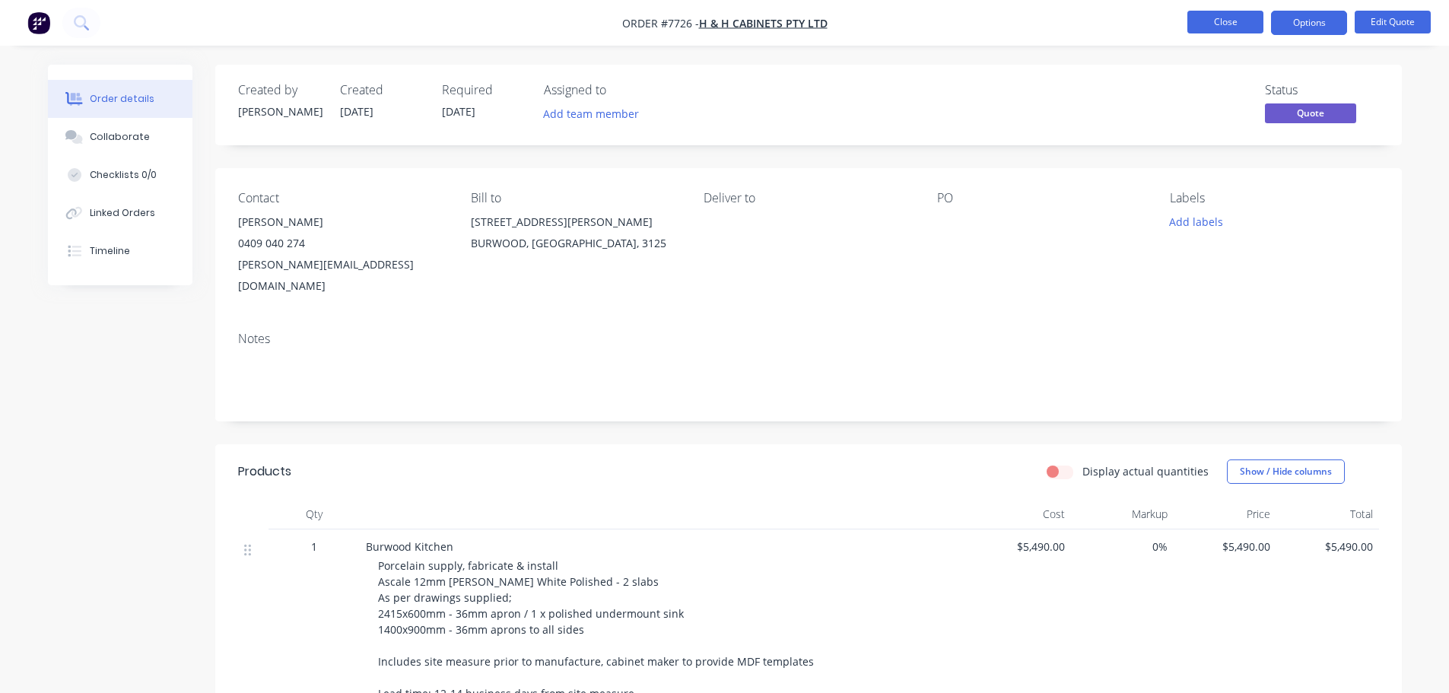
click at [1250, 24] on button "Close" at bounding box center [1225, 22] width 76 height 23
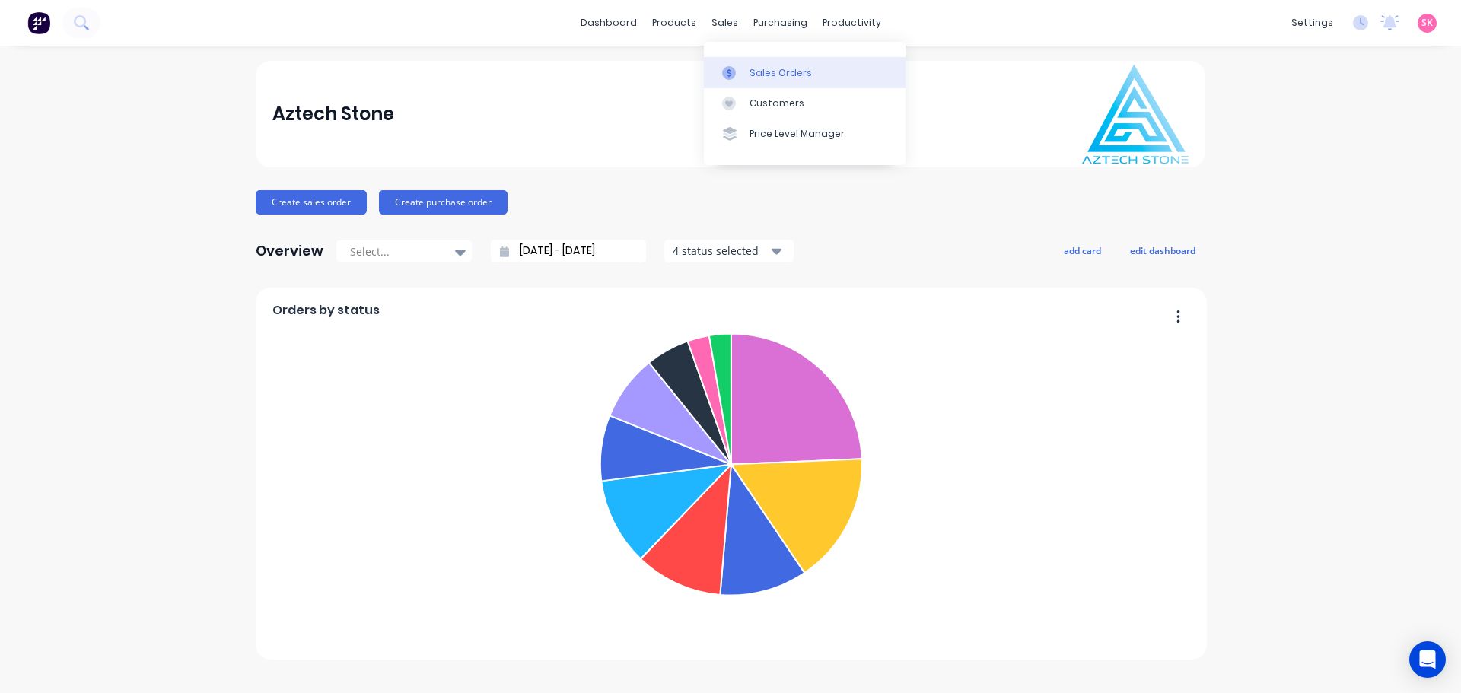
click at [739, 79] on div at bounding box center [733, 73] width 23 height 14
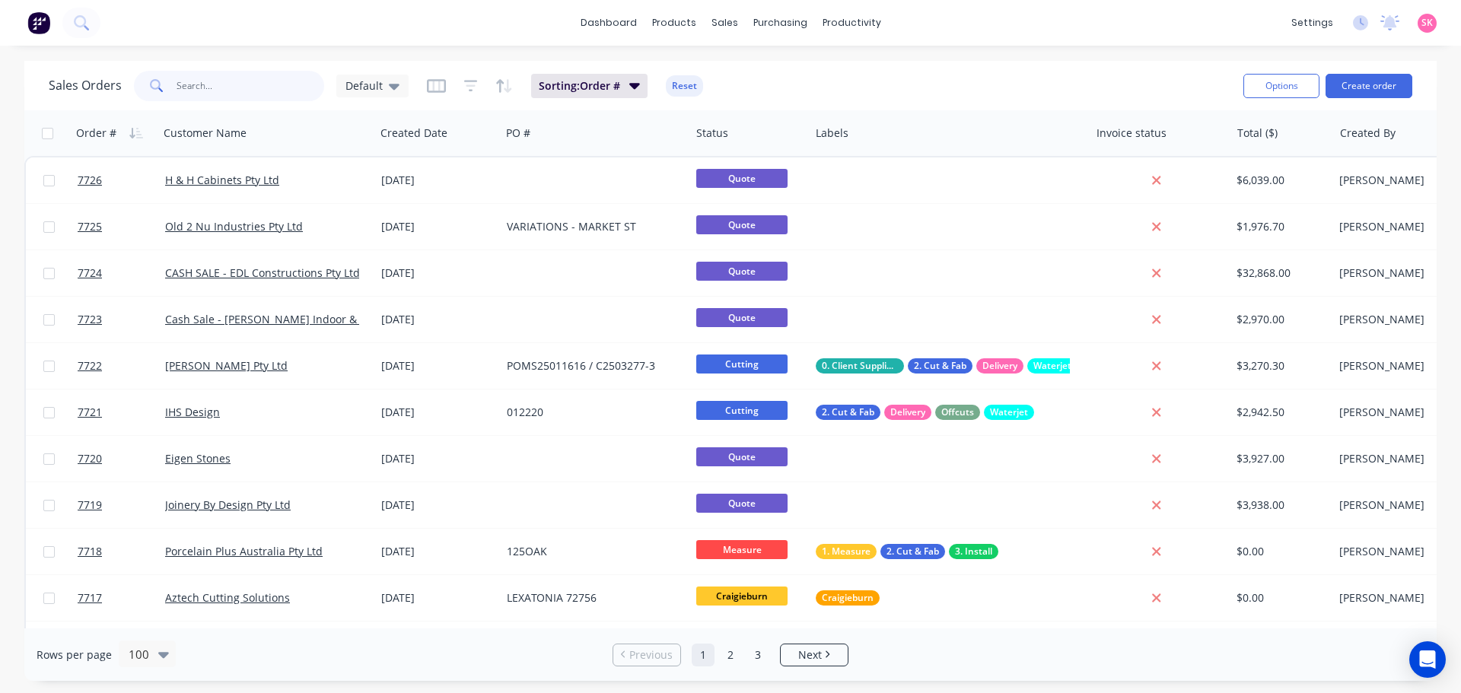
click at [262, 87] on input "text" at bounding box center [250, 86] width 148 height 30
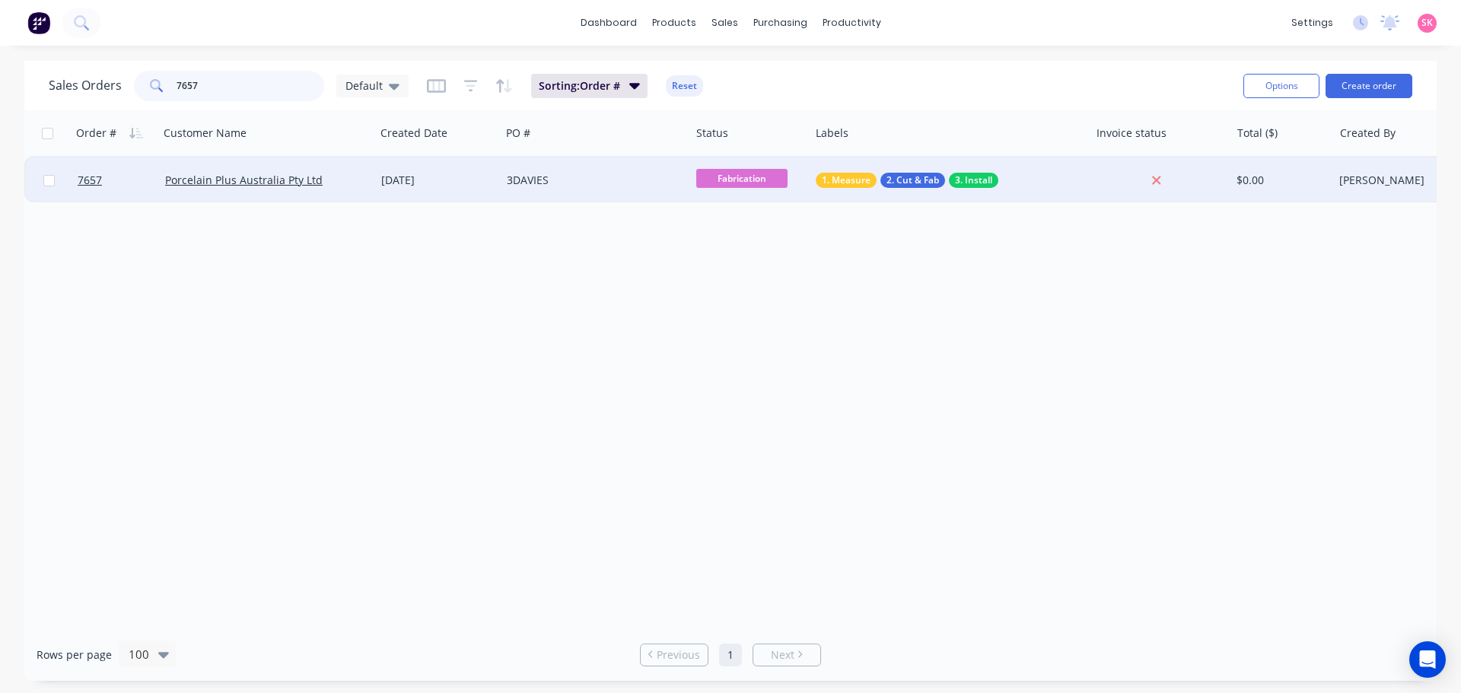
type input "7657"
click at [367, 194] on div "Porcelain Plus Australia Pty Ltd" at bounding box center [267, 180] width 216 height 46
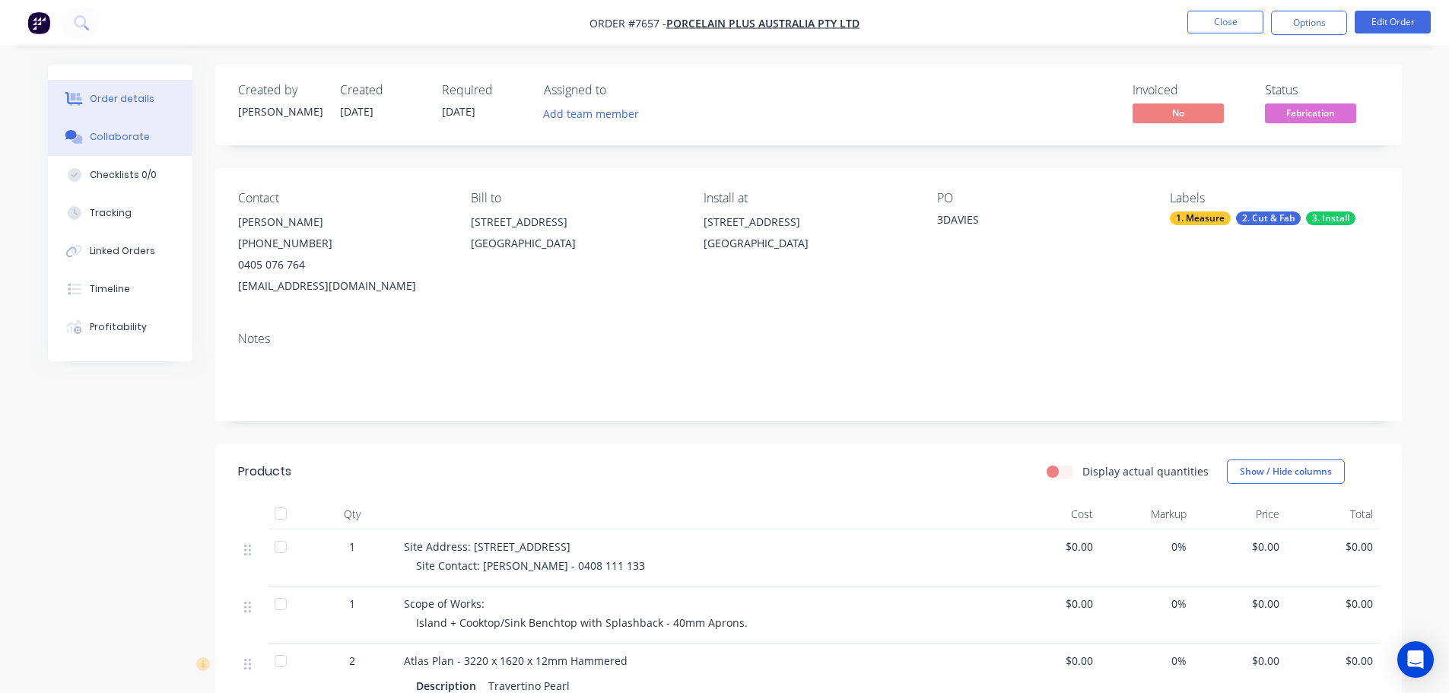
click at [123, 145] on button "Collaborate" at bounding box center [120, 137] width 145 height 38
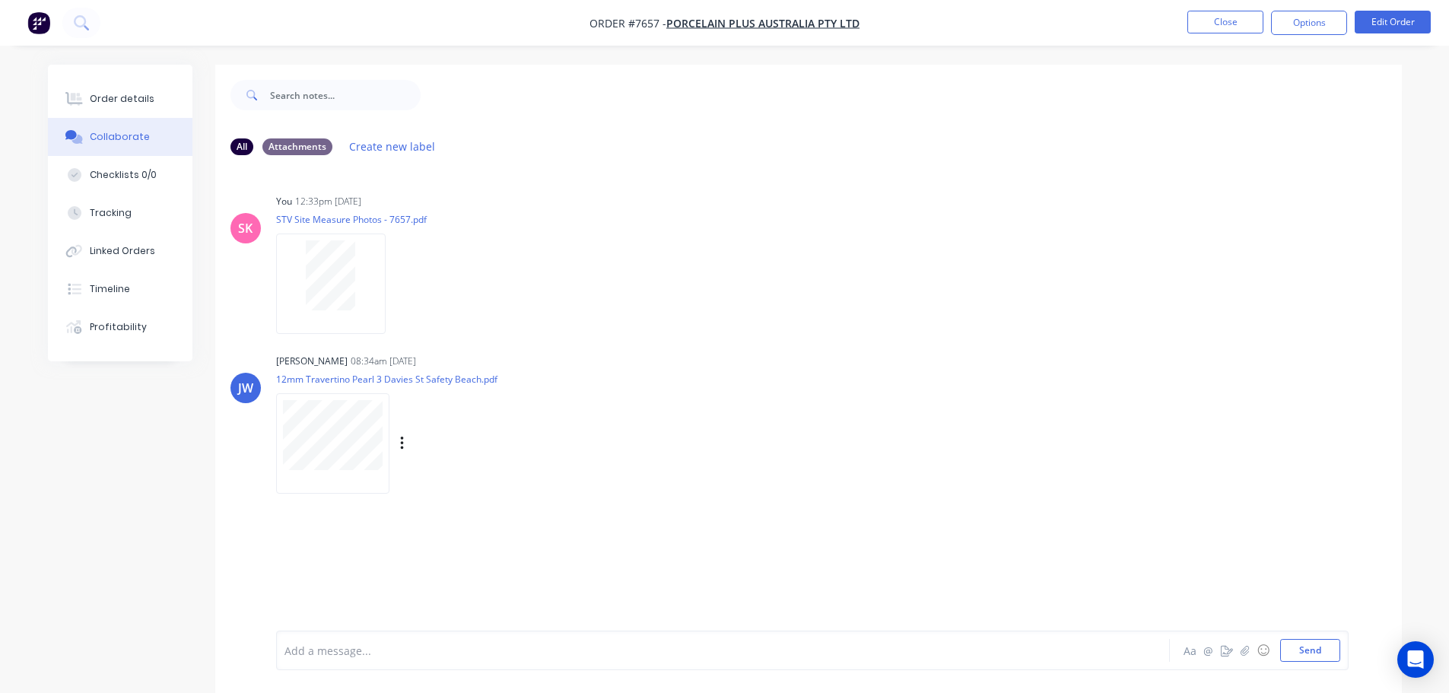
click at [342, 399] on div at bounding box center [332, 443] width 113 height 100
